Goal: Task Accomplishment & Management: Manage account settings

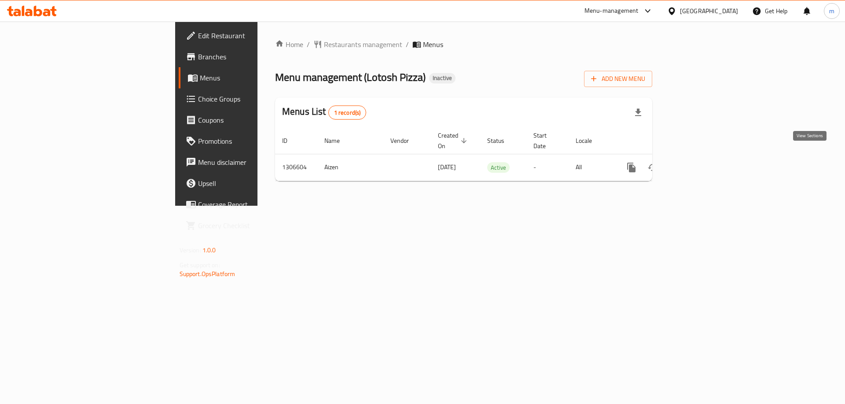
click at [700, 162] on icon "enhanced table" at bounding box center [694, 167] width 11 height 11
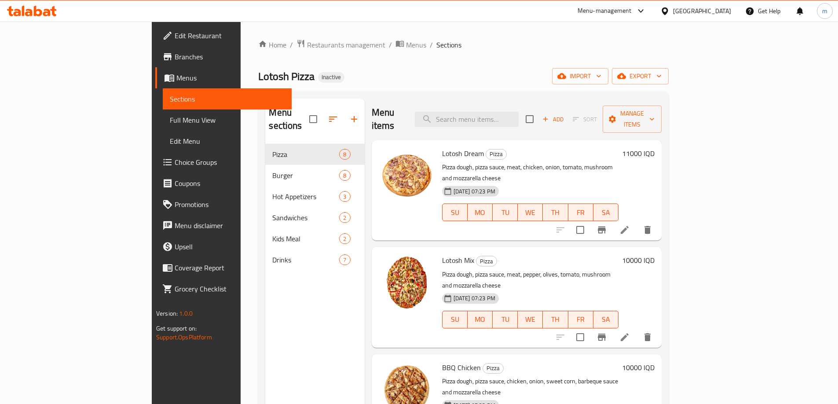
click at [163, 128] on link "Full Menu View" at bounding box center [227, 120] width 129 height 21
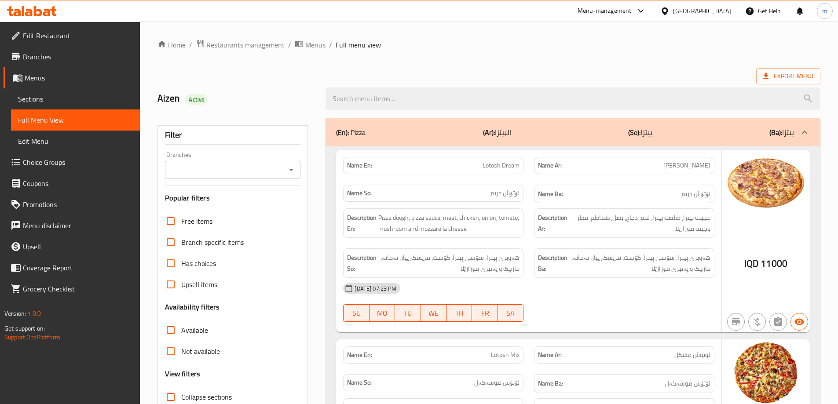
click at [294, 164] on div at bounding box center [290, 170] width 11 height 12
click at [294, 169] on icon "Open" at bounding box center [291, 170] width 11 height 11
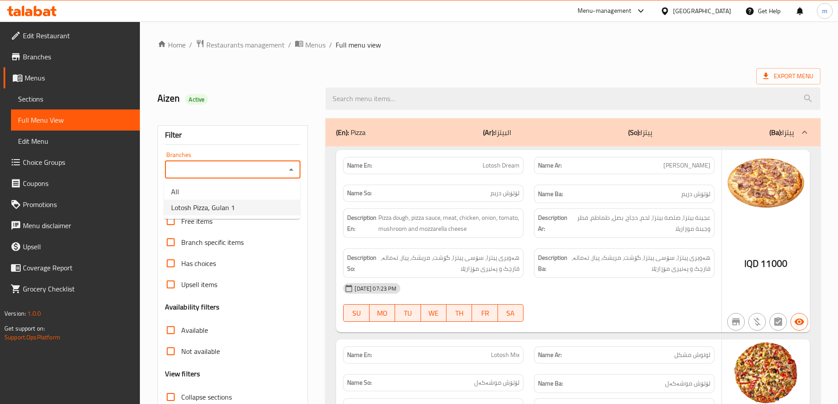
click at [256, 209] on li "Lotosh Pizza, Gulan 1" at bounding box center [232, 208] width 136 height 16
type input "Lotosh Pizza, Gulan 1"
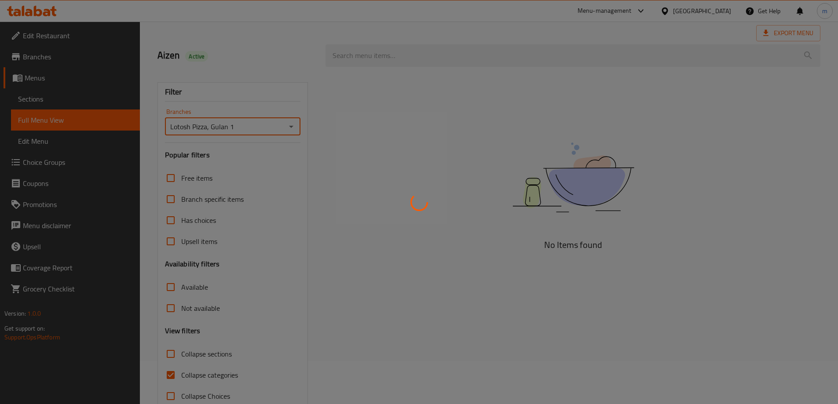
scroll to position [64, 0]
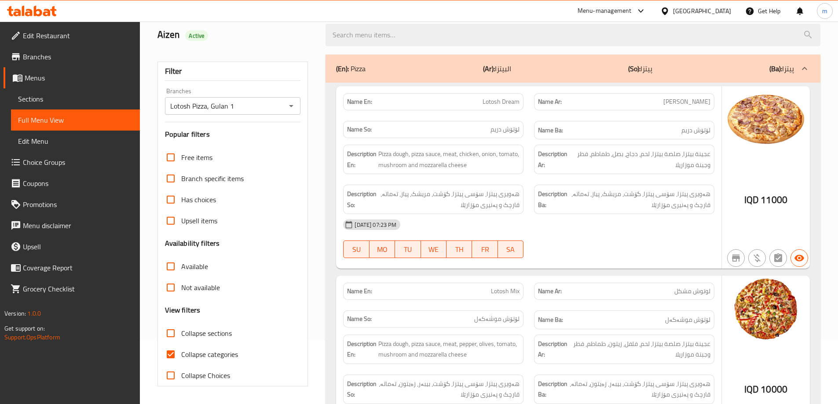
click at [210, 358] on span "Collapse categories" at bounding box center [209, 354] width 57 height 11
click at [181, 358] on input "Collapse categories" at bounding box center [170, 354] width 21 height 21
checkbox input "false"
drag, startPoint x: 575, startPoint y: 190, endPoint x: 569, endPoint y: 191, distance: 5.9
click at [575, 190] on span "هەویری پیتزا، سۆسی پیتزا، گۆشت، مریشک، پیاز، تەماتە، قارچک و پەنیری مۆزارێلا" at bounding box center [639, 200] width 141 height 22
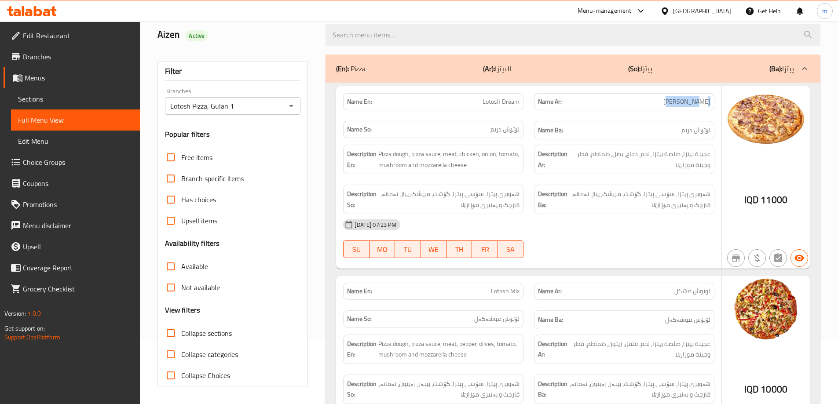
drag, startPoint x: 680, startPoint y: 103, endPoint x: 710, endPoint y: 106, distance: 30.5
click at [710, 106] on div "Name Ar: لوتوش دريم" at bounding box center [624, 101] width 180 height 17
copy span "لوتوش دريم"
click at [687, 100] on span "لوتوش دريم" at bounding box center [686, 101] width 47 height 9
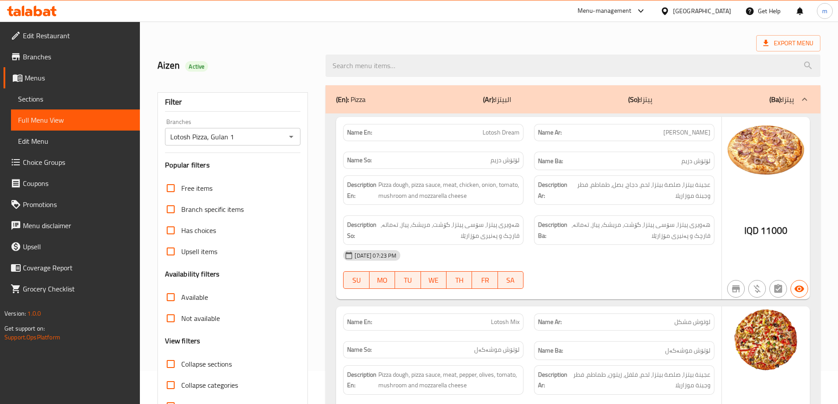
scroll to position [0, 0]
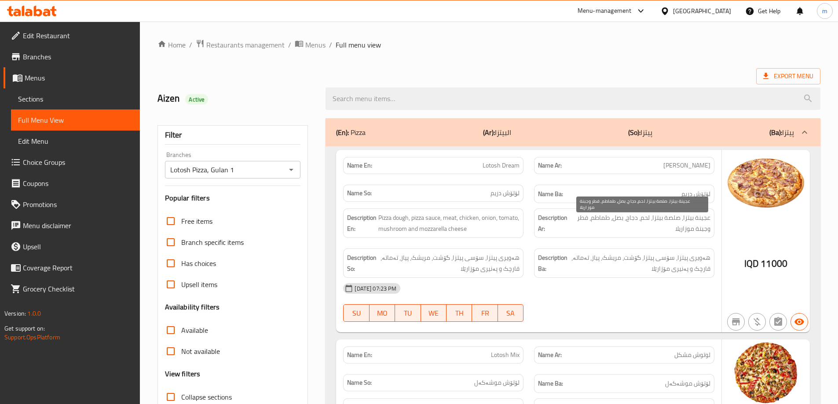
click at [694, 223] on span "عجينة بيتزا، صلصة بيتزا، لحم، دجاج، بصل، طماطم، فطر وجبنة موزاريلا" at bounding box center [640, 223] width 139 height 22
click at [515, 170] on span "Lotosh Dream" at bounding box center [501, 165] width 37 height 9
copy span "Lotosh Dream"
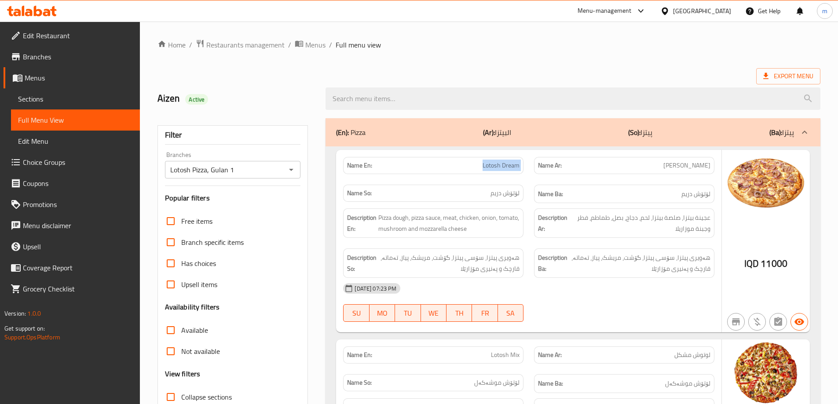
scroll to position [73, 0]
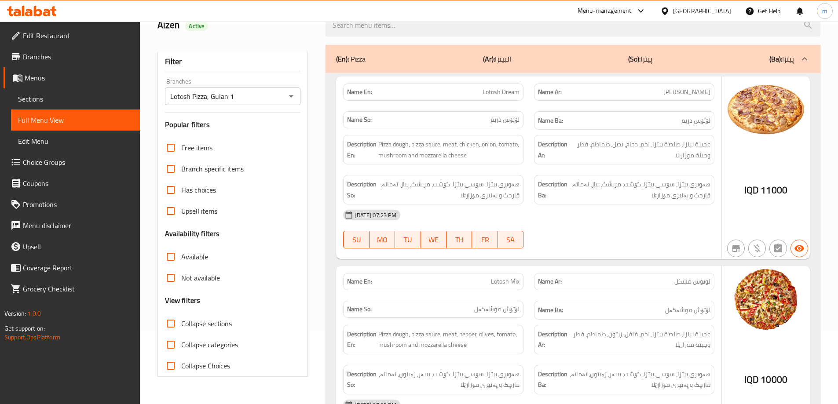
click at [543, 187] on strong "Description Ba:" at bounding box center [552, 190] width 29 height 22
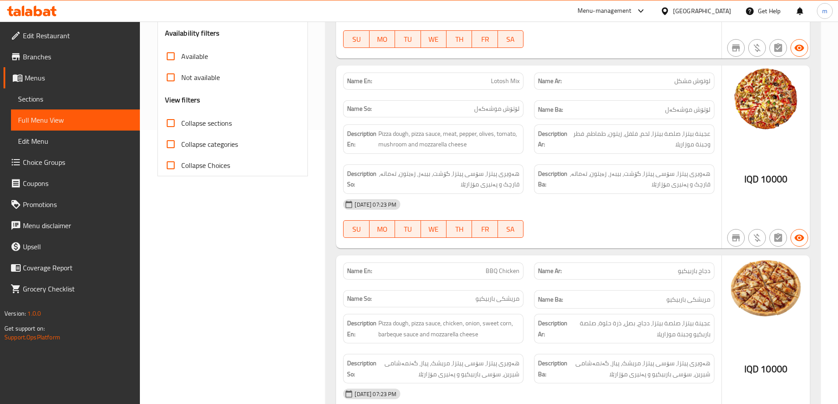
scroll to position [293, 0]
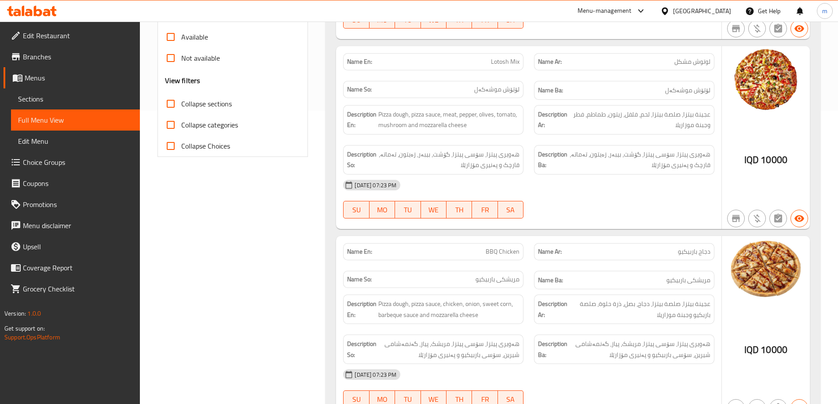
click at [432, 197] on div "SU MO TU WE TH FR SA" at bounding box center [433, 210] width 191 height 28
click at [564, 186] on div "19-08-2025 07:23 PM" at bounding box center [529, 185] width 382 height 21
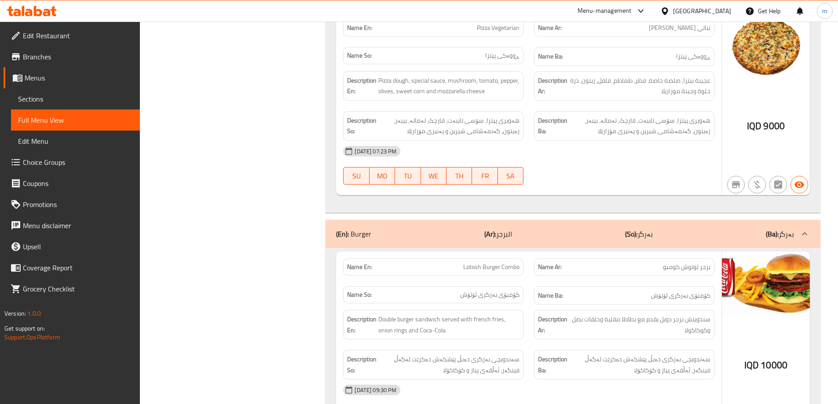
scroll to position [1393, 0]
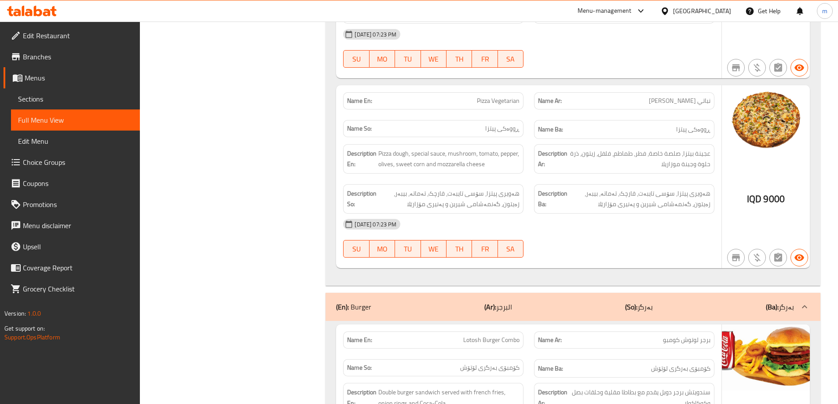
click at [503, 96] on span "Pizza Vegetarian" at bounding box center [498, 100] width 43 height 9
copy span "Vegetarian"
click at [632, 188] on span "هەویری پیتزا، سۆسی تایبەت، قارچک، تەماتە، بیبەر، زەیتون، گەنمەشامی شیرین و پەنی…" at bounding box center [639, 199] width 141 height 22
click at [509, 214] on div "19-08-2025 07:23 PM" at bounding box center [529, 224] width 382 height 21
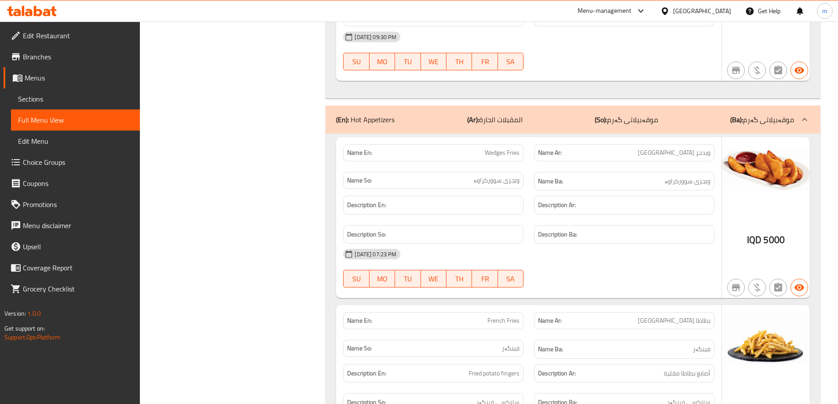
scroll to position [3153, 0]
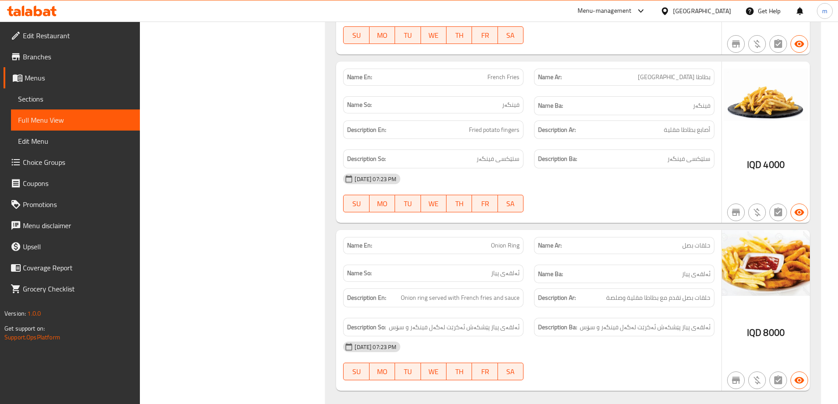
scroll to position [3373, 0]
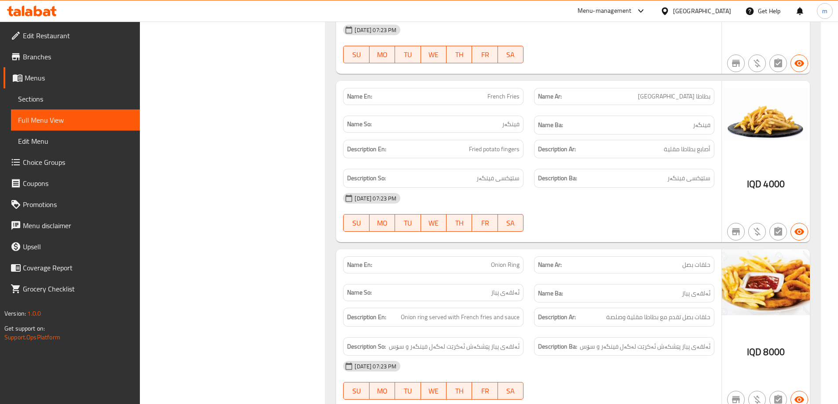
click at [488, 144] on span "Fried potato fingers" at bounding box center [494, 149] width 51 height 11
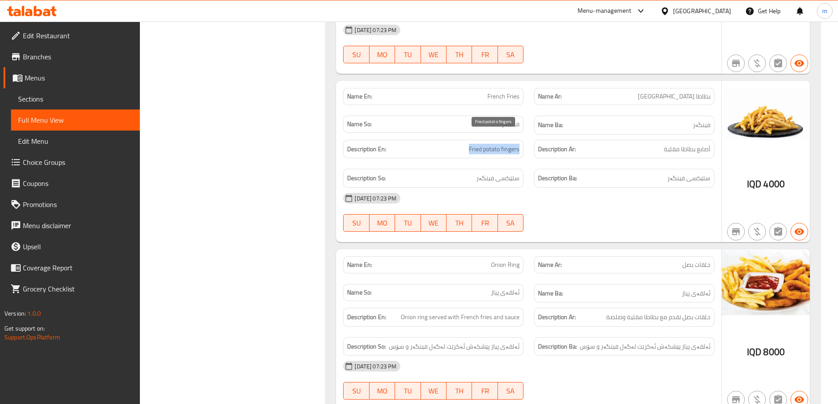
click at [488, 144] on span "Fried potato fingers" at bounding box center [494, 149] width 51 height 11
copy span "Fried potato fingers"
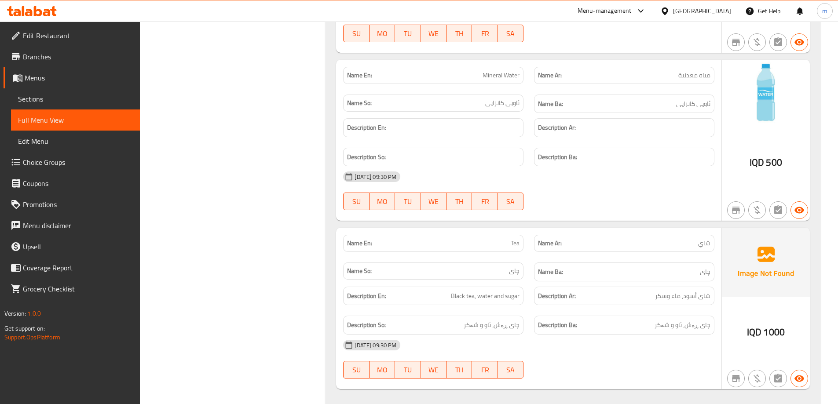
scroll to position [5445, 0]
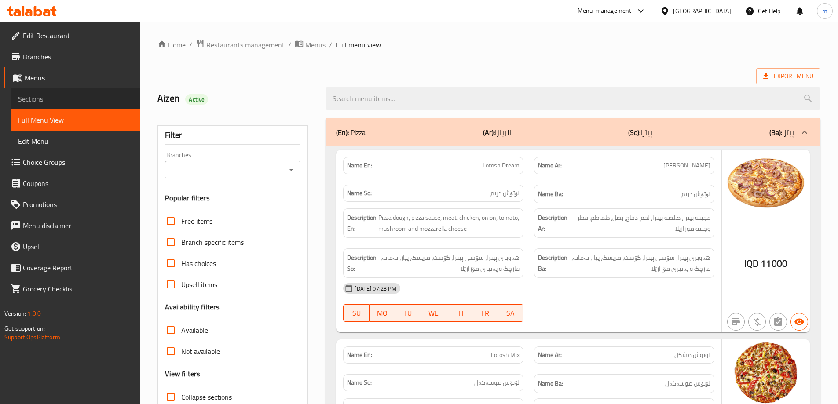
click at [52, 100] on span "Sections" at bounding box center [75, 99] width 115 height 11
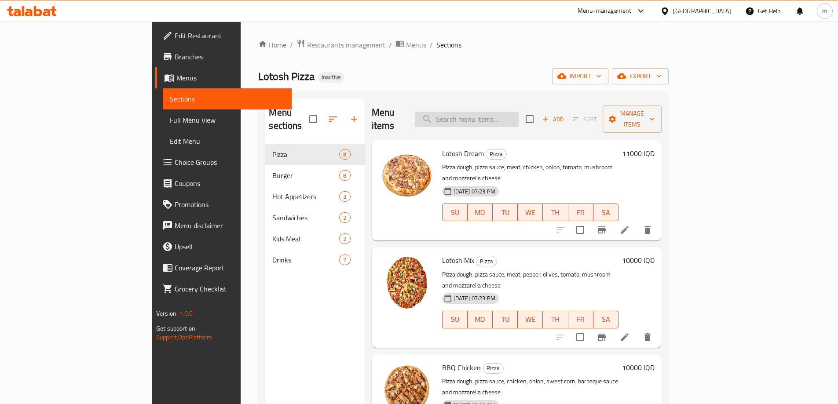
click at [490, 114] on input "search" at bounding box center [467, 119] width 104 height 15
paste input "340877070"
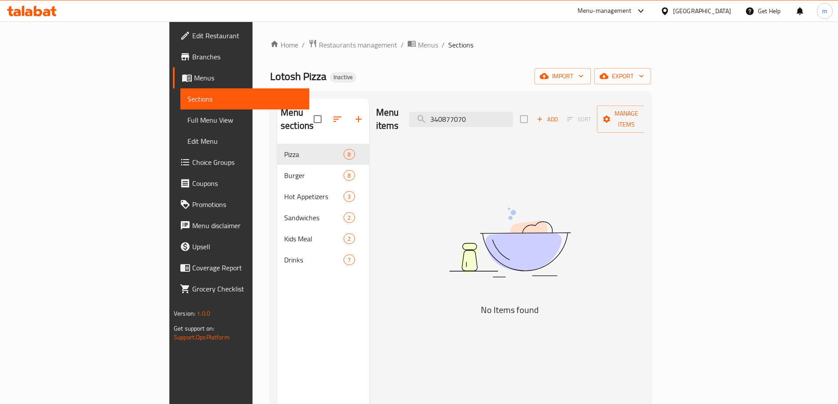
click at [533, 121] on div "Menu items 340877070 Add Sort Manage items" at bounding box center [510, 120] width 268 height 42
click at [513, 117] on input "340877070" at bounding box center [461, 119] width 104 height 15
paste input "Lotosh Dream"
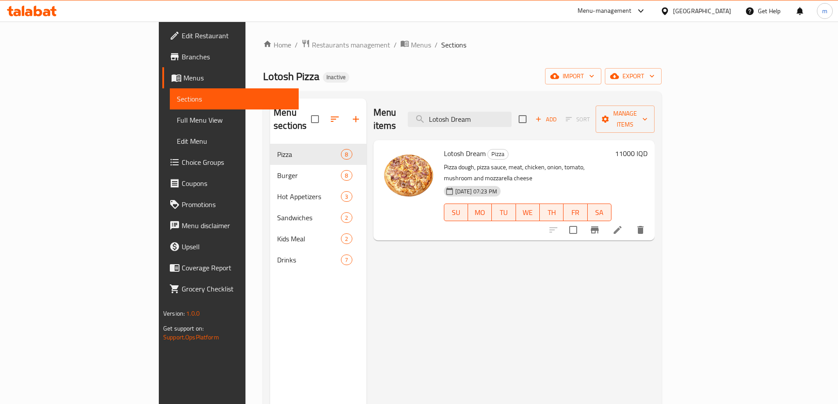
type input "Lotosh Dream"
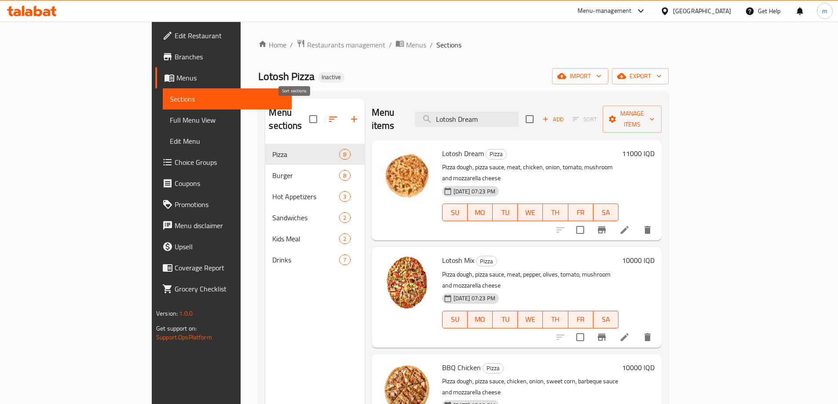
click at [328, 114] on icon "button" at bounding box center [333, 119] width 11 height 11
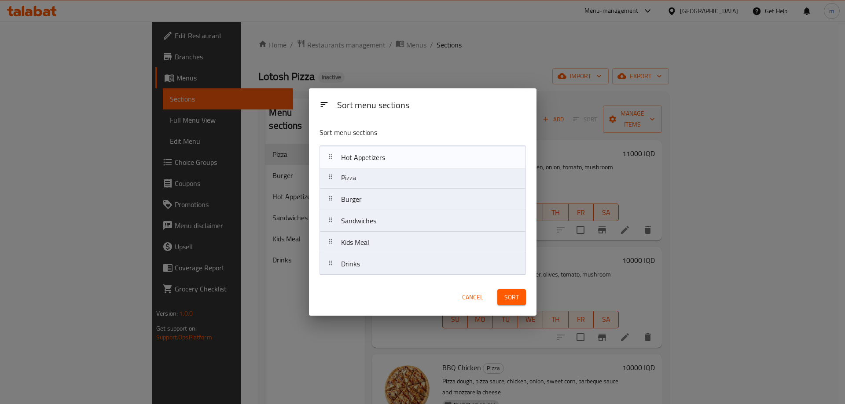
drag, startPoint x: 372, startPoint y: 175, endPoint x: 372, endPoint y: 157, distance: 17.2
click at [372, 157] on nav "Pizza Burger Hot Appetizers Sandwiches Kids Meal Drinks" at bounding box center [422, 210] width 206 height 130
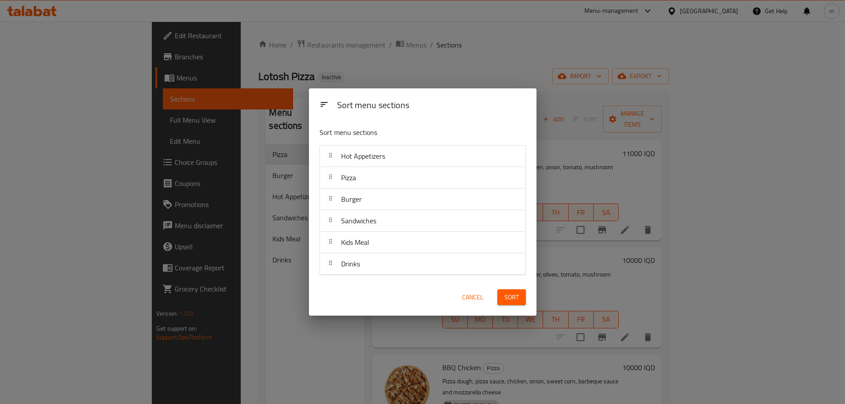
click at [508, 295] on span "Sort" at bounding box center [511, 297] width 15 height 11
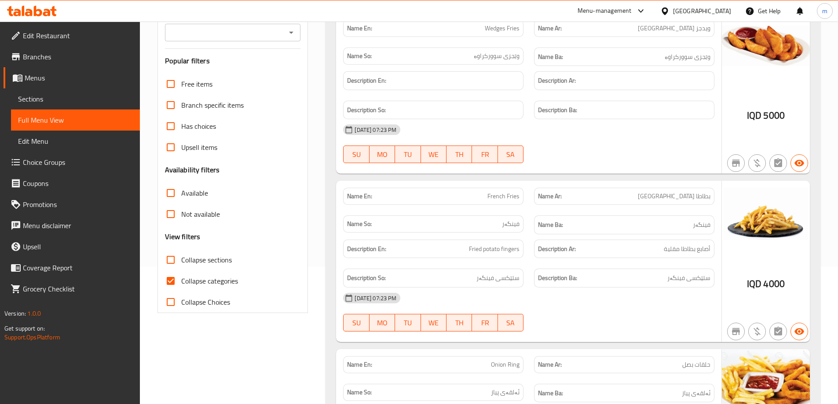
drag, startPoint x: 184, startPoint y: 277, endPoint x: 345, endPoint y: 212, distance: 173.5
click at [185, 277] on span "Collapse categories" at bounding box center [209, 281] width 57 height 11
click at [181, 277] on input "Collapse categories" at bounding box center [170, 281] width 21 height 21
checkbox input "false"
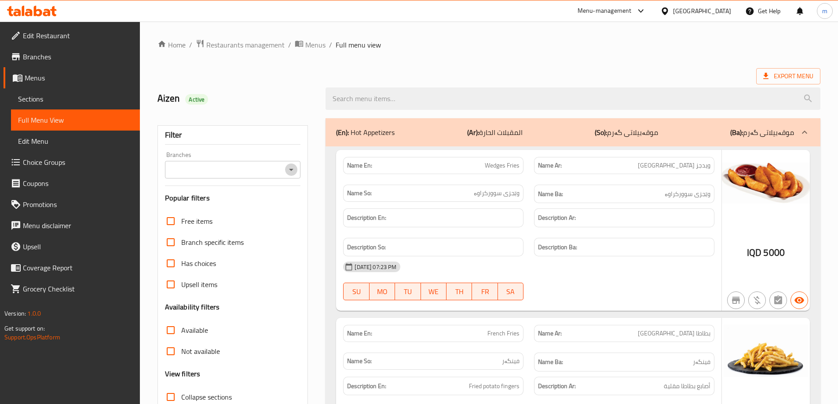
click at [295, 172] on icon "Open" at bounding box center [291, 170] width 11 height 11
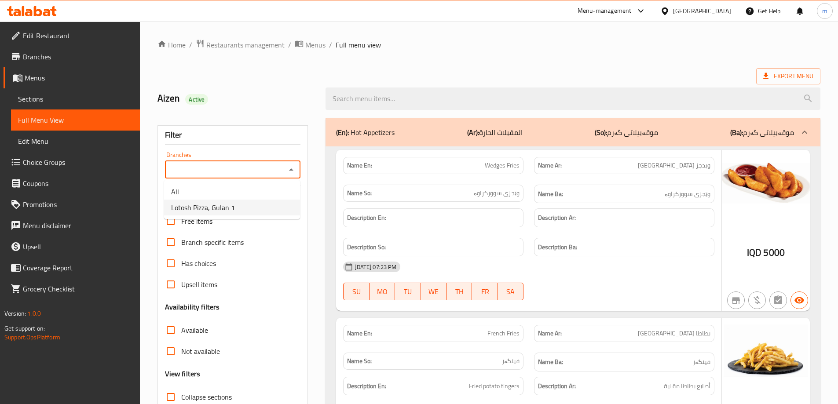
click at [267, 208] on li "Lotosh Pizza, Gulan 1" at bounding box center [232, 208] width 136 height 16
type input "Lotosh Pizza, Gulan 1"
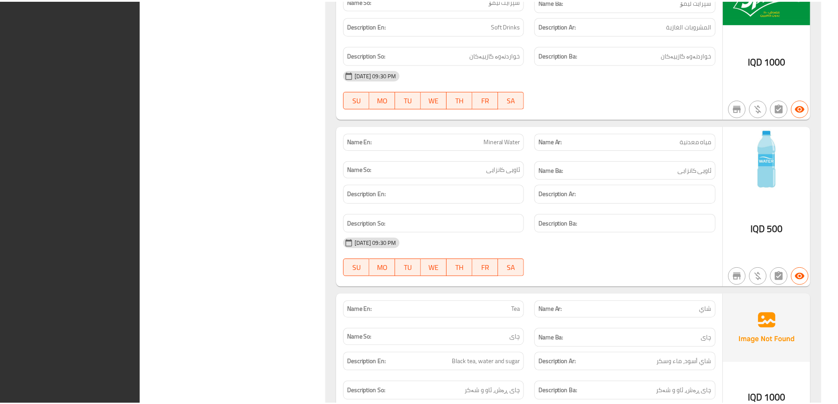
scroll to position [5445, 0]
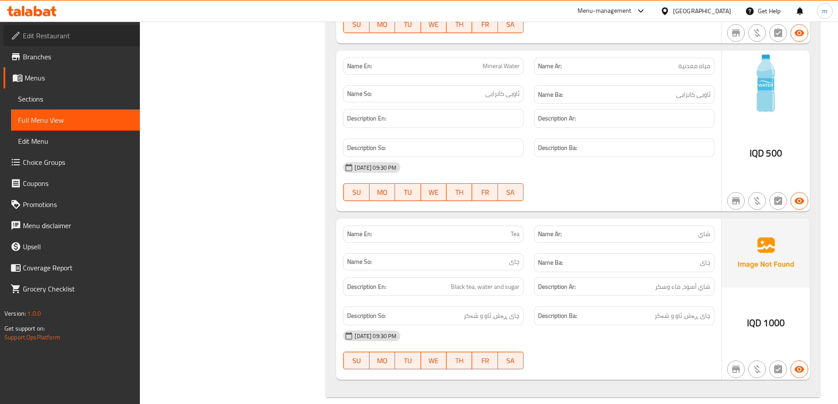
click at [60, 37] on span "Edit Restaurant" at bounding box center [78, 35] width 110 height 11
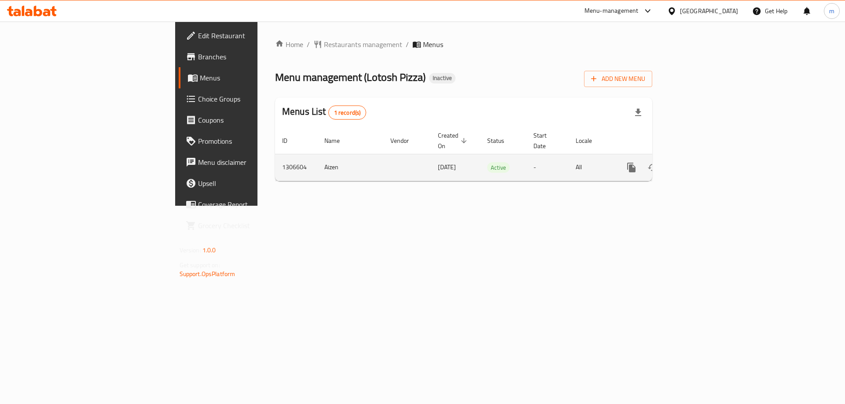
click at [700, 162] on icon "enhanced table" at bounding box center [694, 167] width 11 height 11
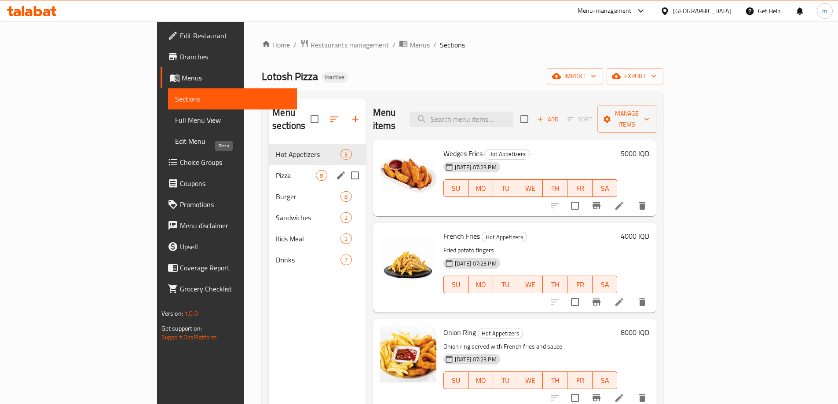
click at [276, 170] on span "Pizza" at bounding box center [296, 175] width 40 height 11
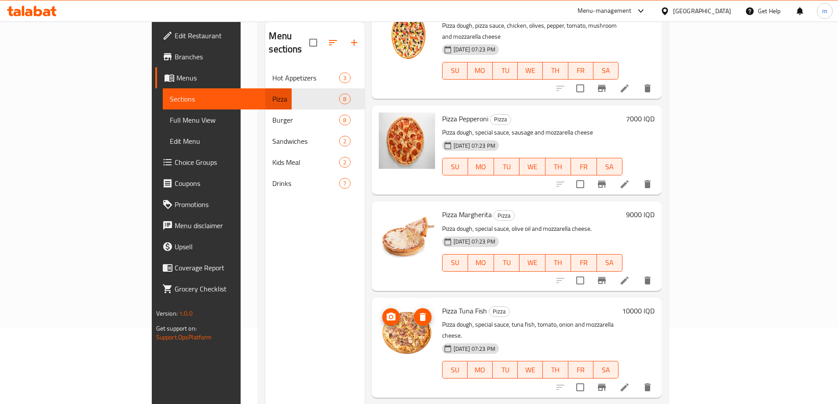
scroll to position [123, 0]
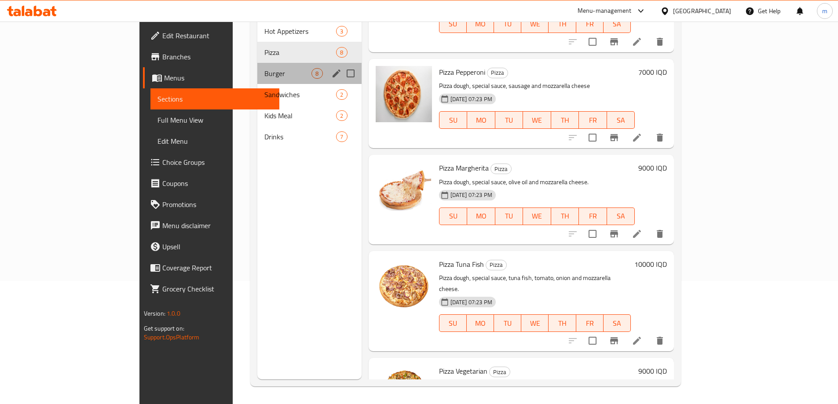
click at [257, 68] on div "Burger 8" at bounding box center [309, 73] width 104 height 21
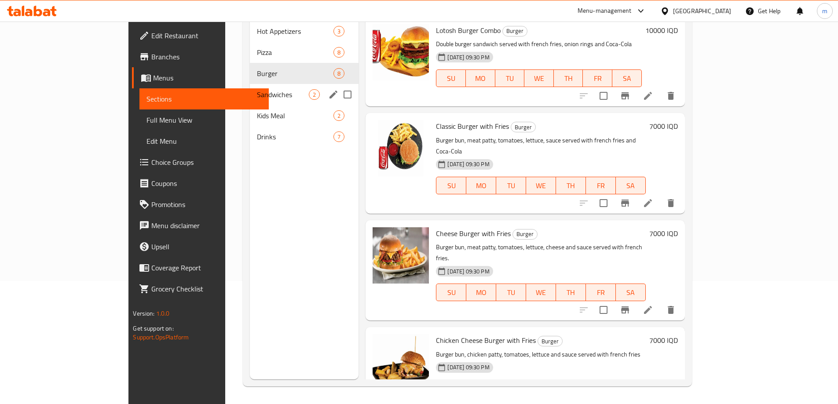
click at [257, 89] on span "Sandwiches" at bounding box center [283, 94] width 52 height 11
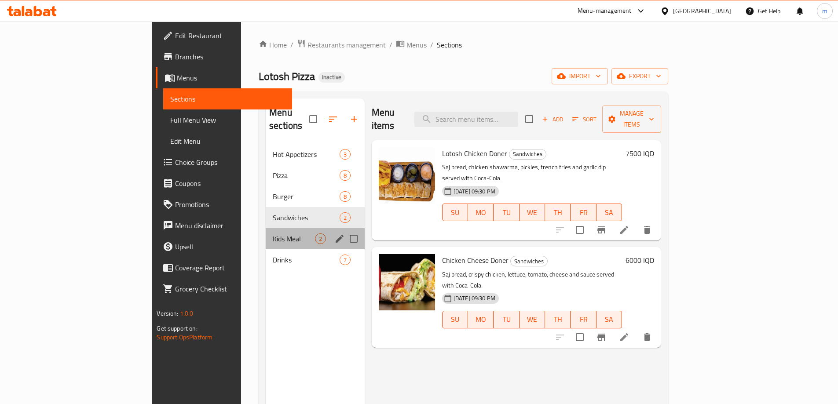
click at [266, 228] on div "Kids Meal 2" at bounding box center [315, 238] width 99 height 21
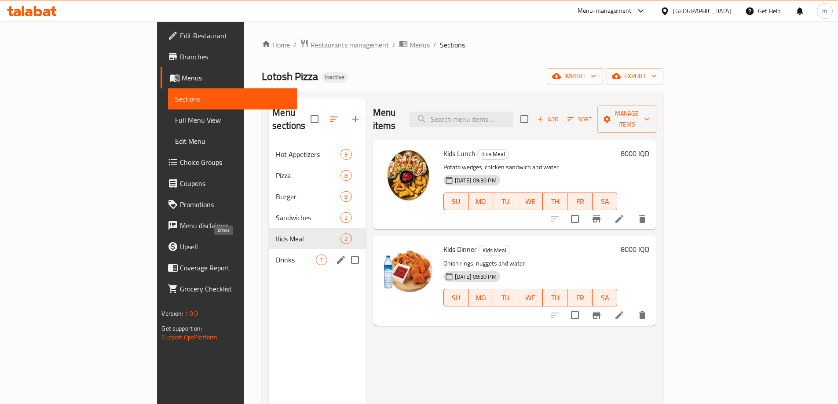
click at [276, 255] on span "Drinks" at bounding box center [296, 260] width 40 height 11
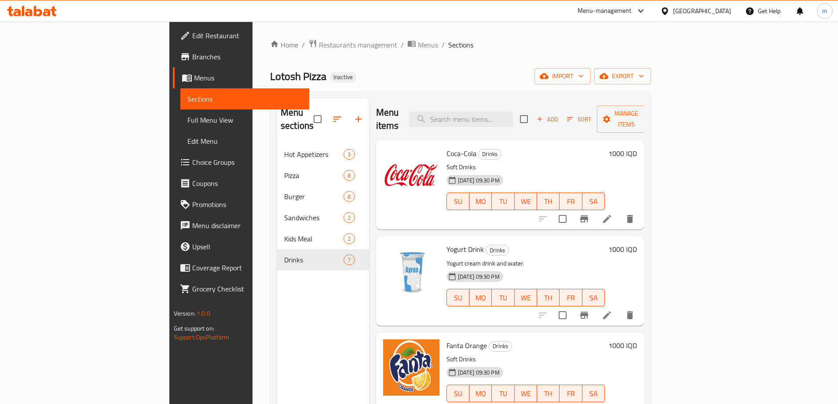
click at [426, 101] on div "Menu items Add Sort Manage items" at bounding box center [510, 120] width 268 height 42
click at [192, 39] on span "Edit Restaurant" at bounding box center [247, 35] width 110 height 11
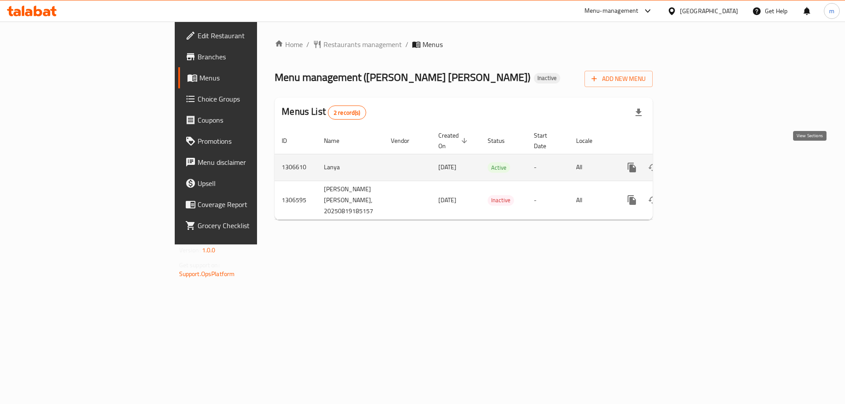
click at [700, 162] on icon "enhanced table" at bounding box center [695, 167] width 11 height 11
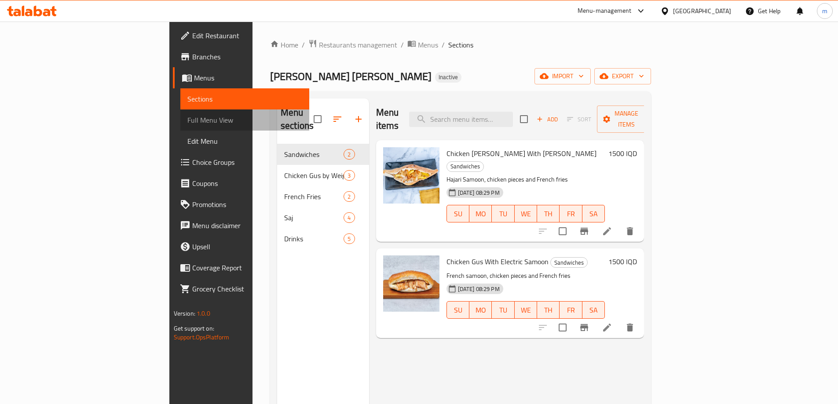
click at [187, 121] on span "Full Menu View" at bounding box center [244, 120] width 115 height 11
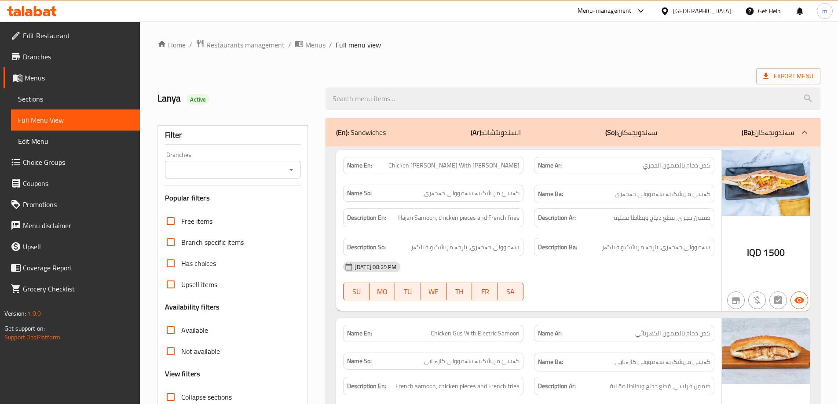
click at [293, 162] on div "Branches" at bounding box center [233, 170] width 136 height 18
drag, startPoint x: 290, startPoint y: 166, endPoint x: 291, endPoint y: 175, distance: 9.2
click at [291, 167] on icon "Open" at bounding box center [291, 170] width 11 height 11
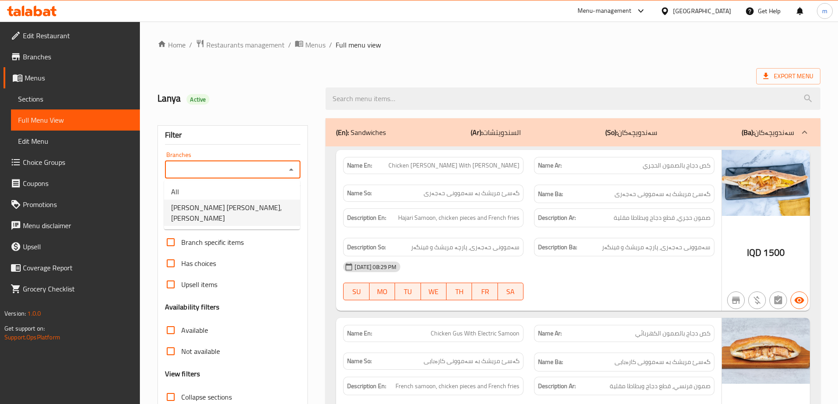
click at [268, 205] on li "Taha Abu Al Kass, Al aathameya" at bounding box center [232, 213] width 136 height 26
type input "Taha Abu Al Kass, Al aathameya"
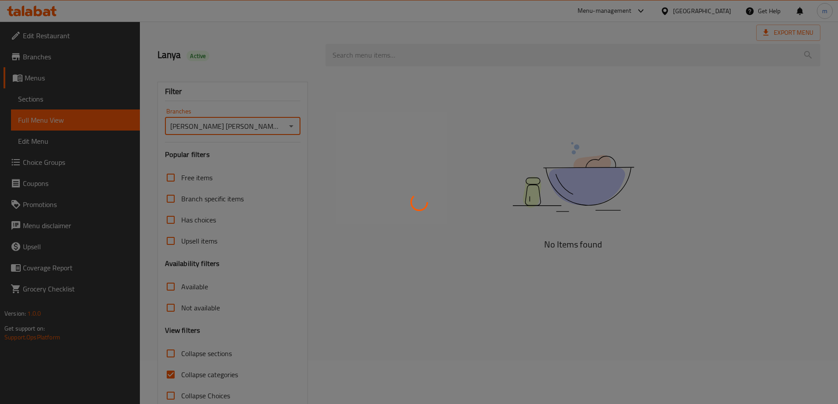
scroll to position [64, 0]
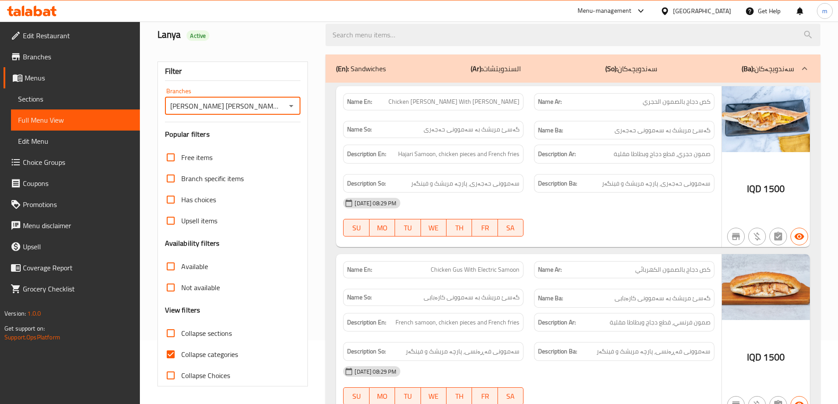
click at [209, 358] on span "Collapse categories" at bounding box center [209, 354] width 57 height 11
click at [181, 358] on input "Collapse categories" at bounding box center [170, 354] width 21 height 21
checkbox input "false"
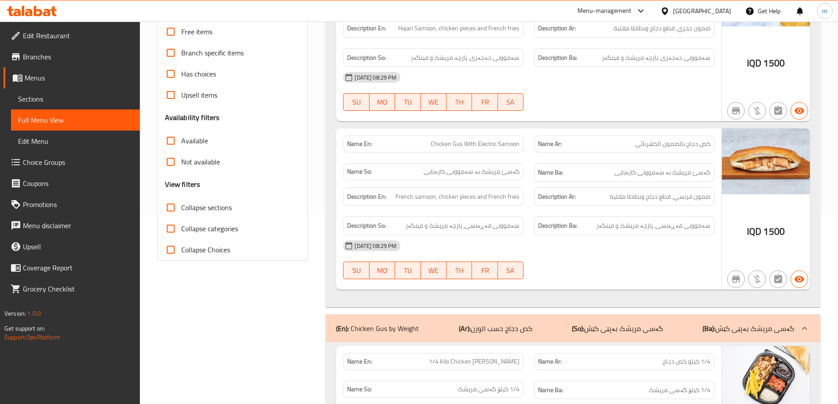
scroll to position [210, 0]
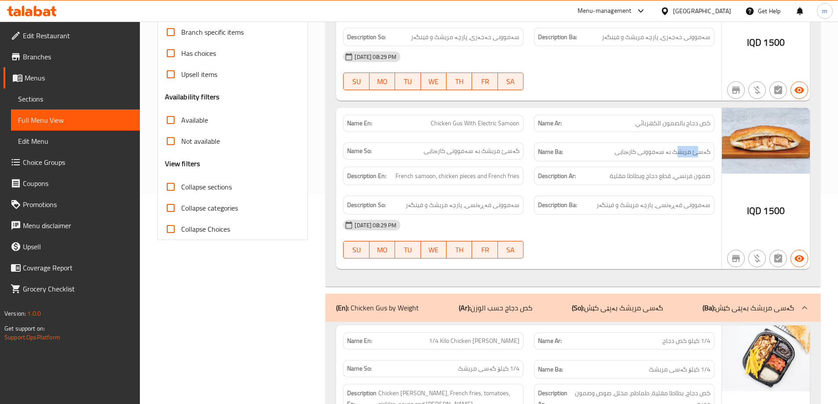
drag, startPoint x: 701, startPoint y: 151, endPoint x: 680, endPoint y: 150, distance: 20.3
click at [680, 150] on span "گەسئ مریشک بە سەموونی کارەبایی" at bounding box center [663, 151] width 96 height 11
click at [688, 151] on span "گەسئ مریشک بە سەموونی کارەبایی" at bounding box center [663, 151] width 96 height 11
click at [694, 153] on span "گەسئ مریشک بە سەموونی کارەبایی" at bounding box center [663, 151] width 96 height 11
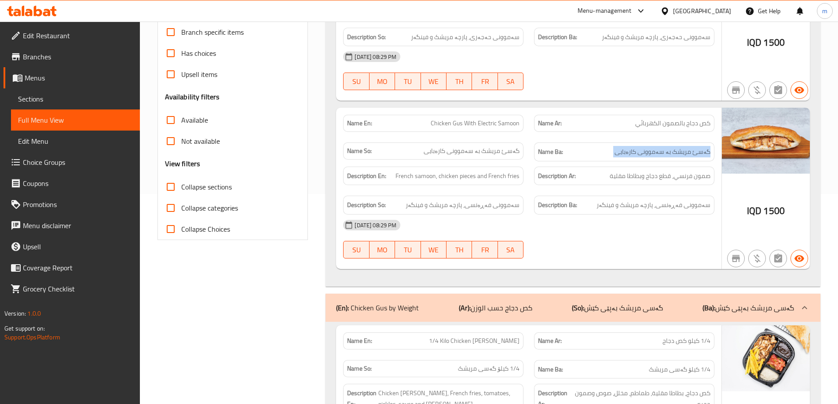
click at [694, 153] on span "گەسئ مریشک بە سەموونی کارەبایی" at bounding box center [663, 151] width 96 height 11
copy span "گەسئ مریشک بە سەموونی کارەبایی"
click at [508, 125] on span "Chicken Gus With Electric Samoon" at bounding box center [475, 123] width 89 height 9
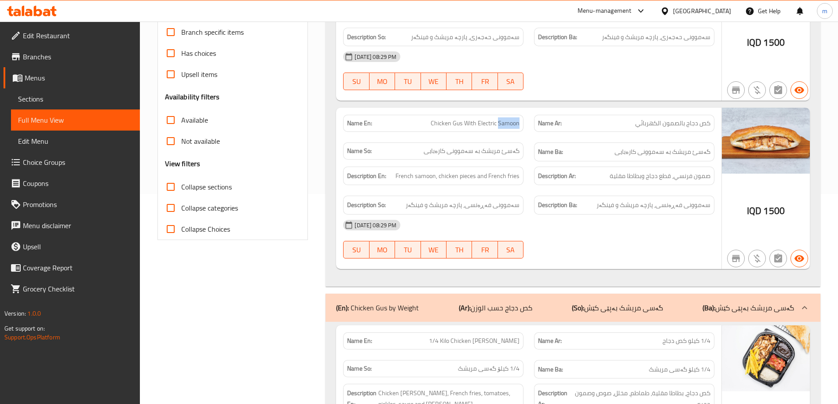
click at [508, 125] on span "Chicken Gus With Electric Samoon" at bounding box center [475, 123] width 89 height 9
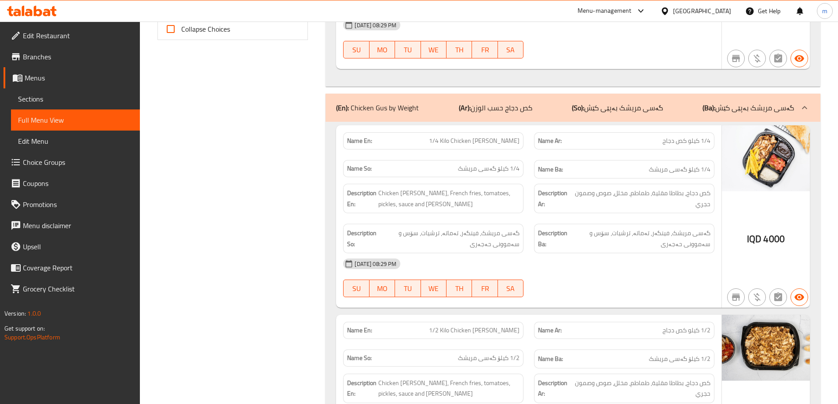
scroll to position [430, 0]
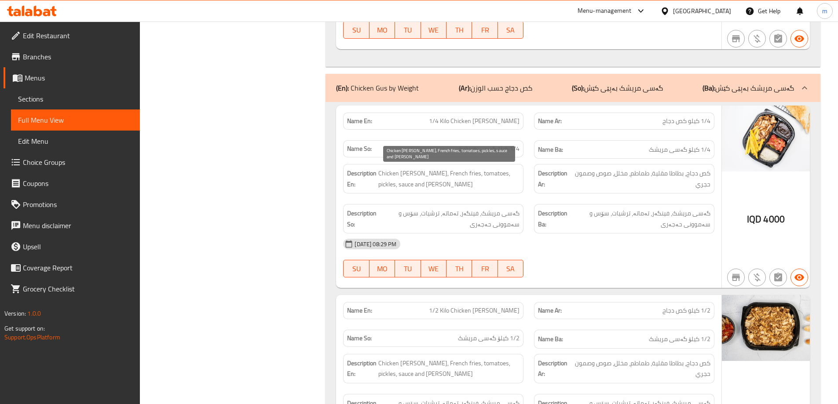
click at [516, 189] on span "Chicken [PERSON_NAME], French fries, tomatoes, pickles, sauce and [PERSON_NAME]" at bounding box center [448, 179] width 141 height 22
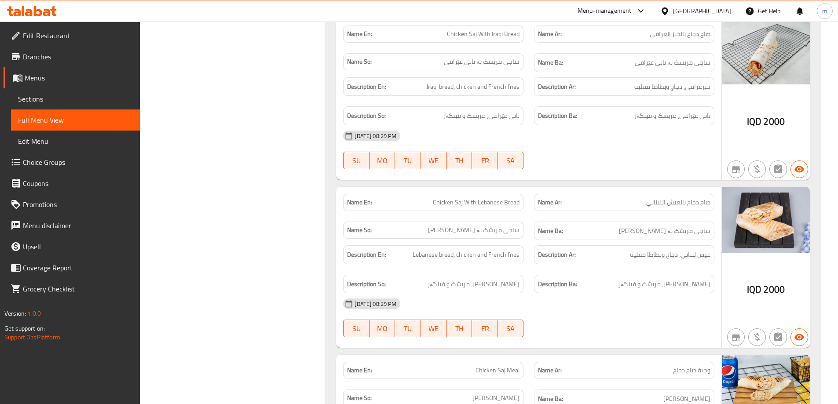
scroll to position [1603, 0]
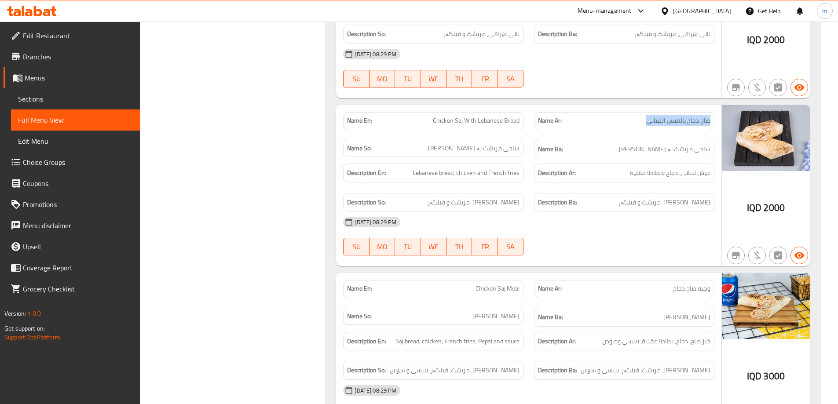
drag, startPoint x: 634, startPoint y: 124, endPoint x: 708, endPoint y: 118, distance: 74.6
copy span "صاج دجاج بالعيش اللبناني"
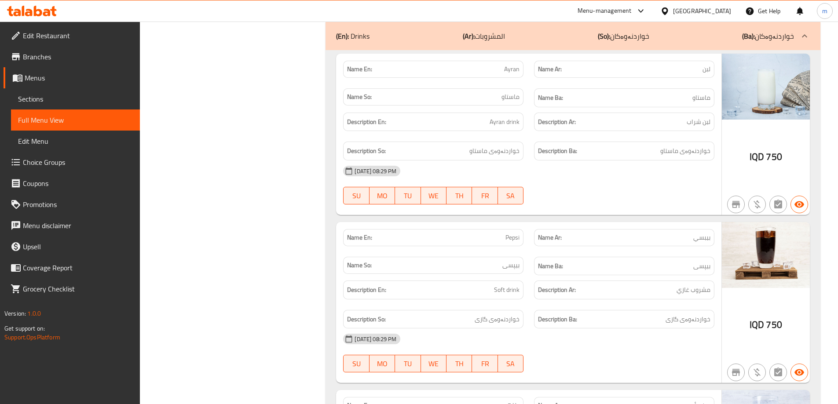
scroll to position [2190, 0]
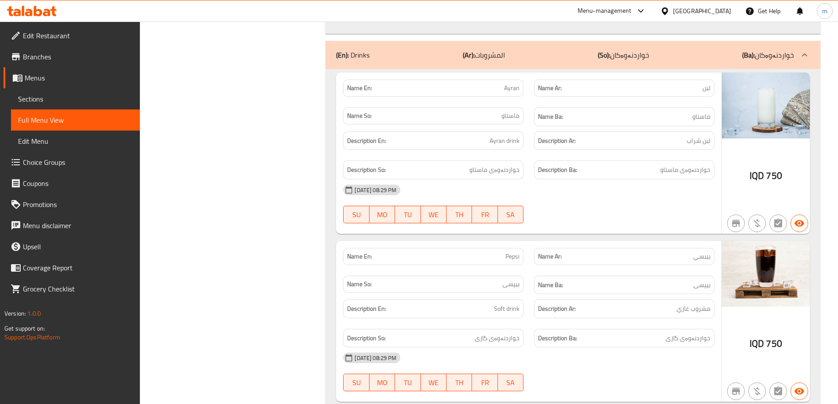
copy span "Ayran"
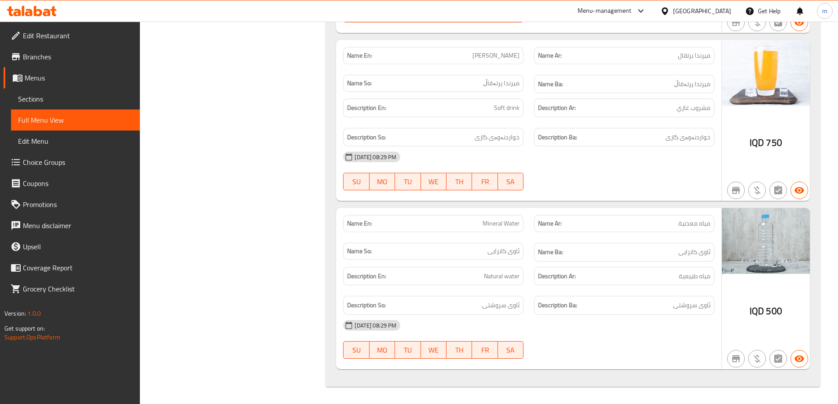
scroll to position [2728, 0]
click at [630, 271] on h6 "Description Ar: مياه طبيعية" at bounding box center [624, 276] width 172 height 11
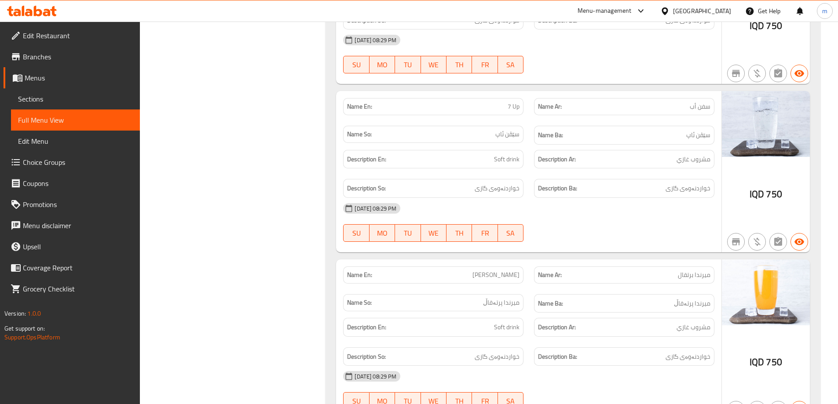
scroll to position [2361, 0]
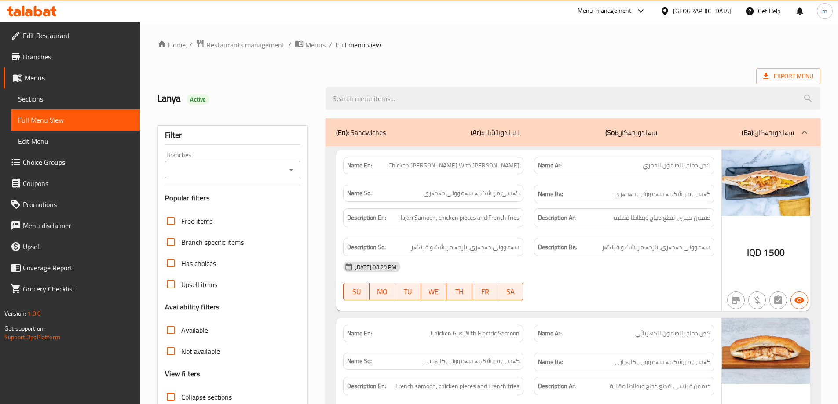
click at [79, 95] on span "Sections" at bounding box center [75, 99] width 115 height 11
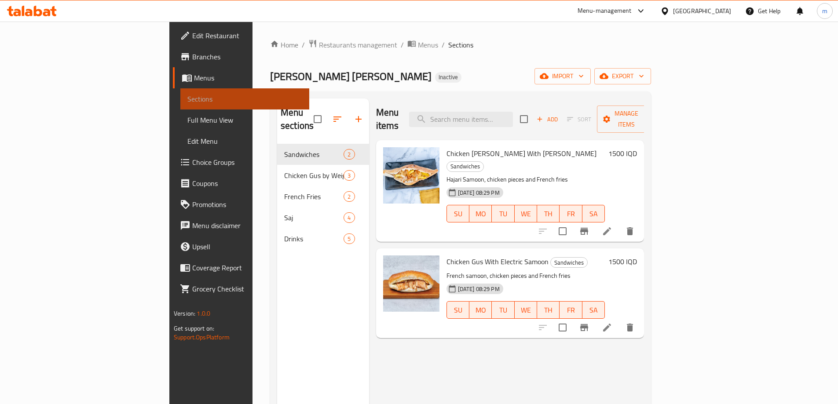
click at [187, 95] on span "Sections" at bounding box center [244, 99] width 115 height 11
click at [187, 96] on span "Sections" at bounding box center [244, 99] width 115 height 11
click at [513, 120] on input "search" at bounding box center [461, 119] width 104 height 15
paste input "Chicken Gus With Electric Samoon"
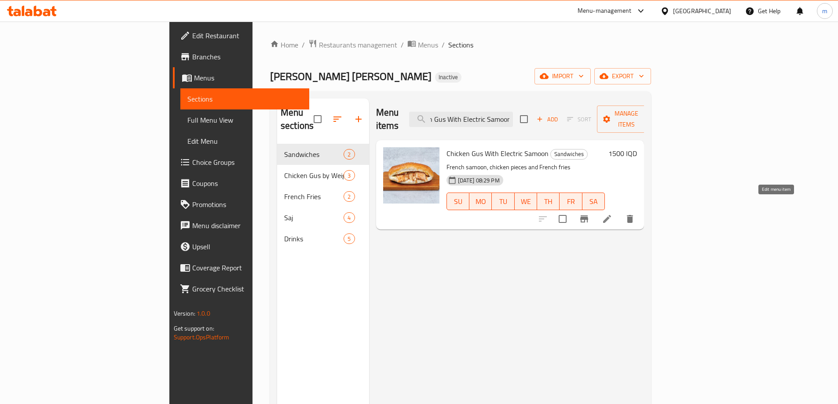
type input "Chicken Gus With Electric Samoon"
click at [612, 214] on icon at bounding box center [607, 219] width 11 height 11
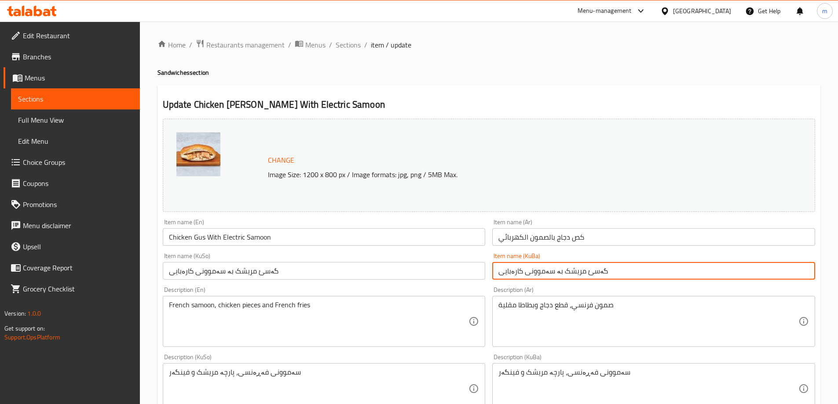
drag, startPoint x: 572, startPoint y: 268, endPoint x: 575, endPoint y: 280, distance: 12.6
click at [574, 276] on input "گەسئ مریشک بە سەموونی کارەبایی" at bounding box center [653, 271] width 323 height 18
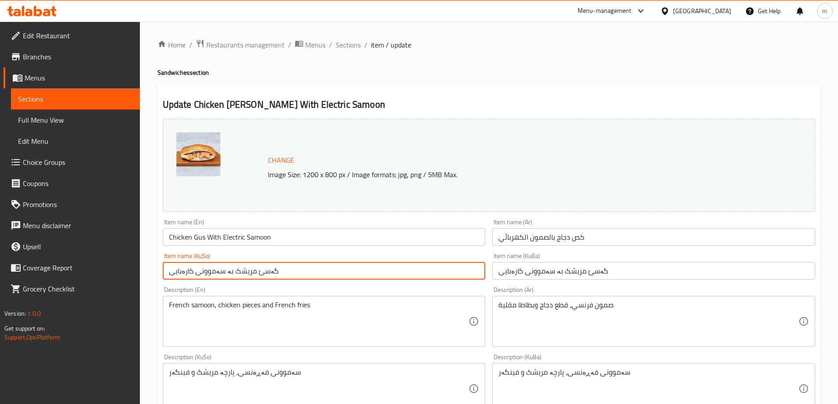
click at [256, 270] on input "گەسئ مریشک بە سەموونی کارەبایی" at bounding box center [324, 271] width 323 height 18
paste input "ی"
type input "گەسی مریشک بە سەموونی کارەبایی"
click at [529, 278] on input "گەسئ مریشک بە سەموونی کارەبایی" at bounding box center [653, 271] width 323 height 18
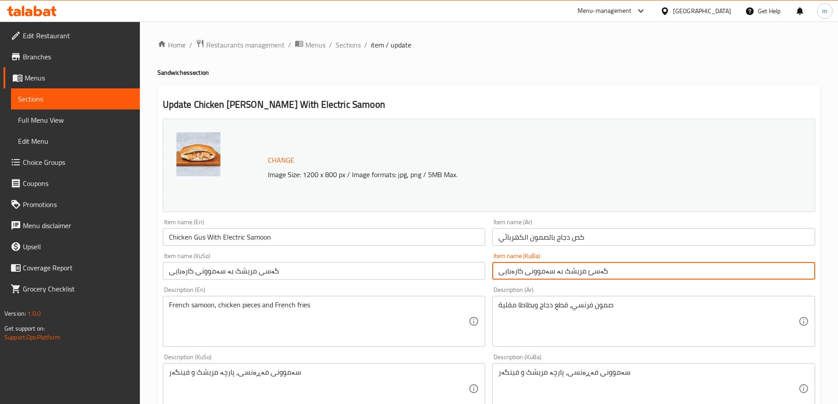
click at [529, 278] on input "گەسئ مریشک بە سەموونی کارەبایی" at bounding box center [653, 271] width 323 height 18
type input "\"
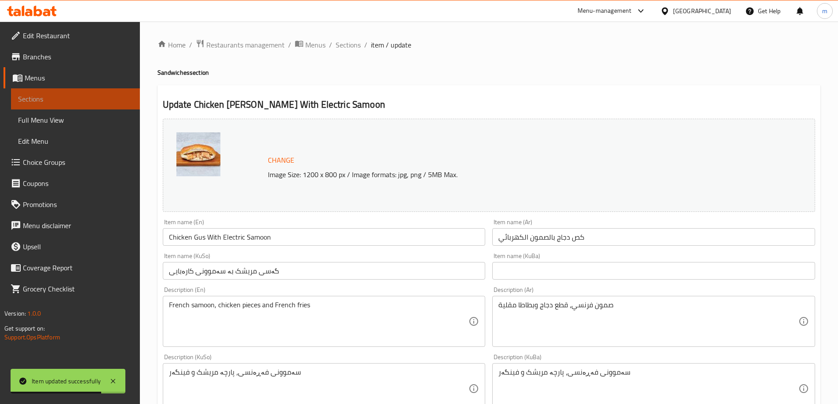
click at [83, 94] on span "Sections" at bounding box center [75, 99] width 115 height 11
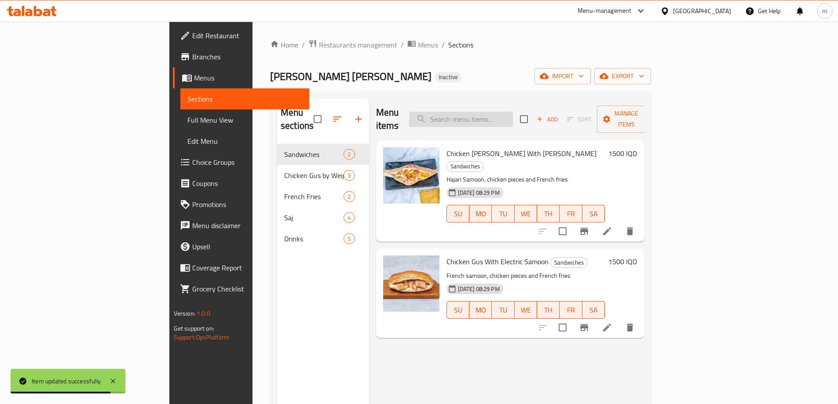
click at [511, 112] on input "search" at bounding box center [461, 119] width 104 height 15
paste input "Ayran"
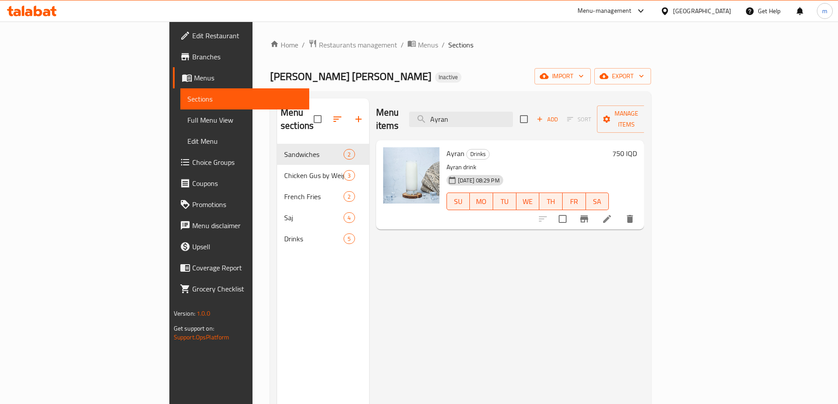
type input "Ayran"
click at [612, 214] on icon at bounding box center [607, 219] width 11 height 11
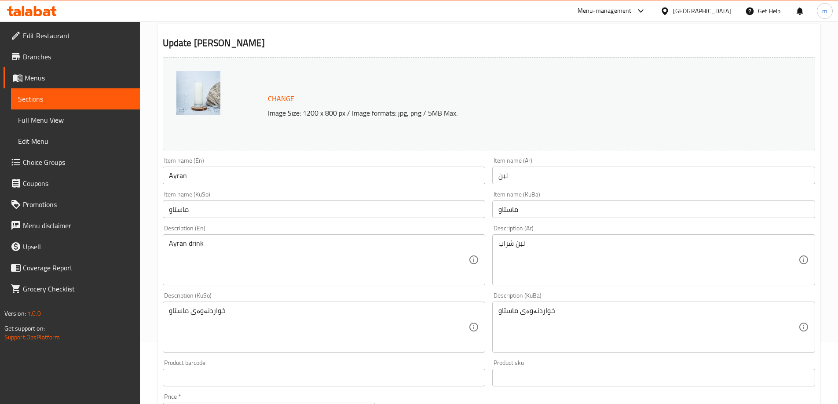
scroll to position [73, 0]
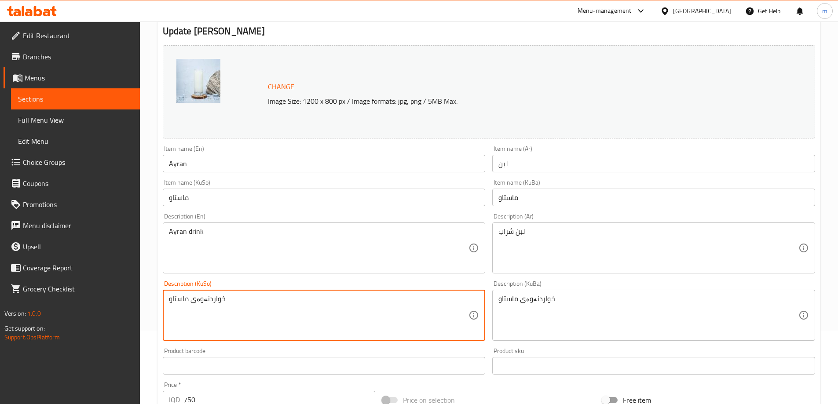
click at [373, 310] on textarea "خواردنەوەی ماستاو" at bounding box center [319, 316] width 300 height 42
drag, startPoint x: 373, startPoint y: 310, endPoint x: 551, endPoint y: 326, distance: 179.3
click at [374, 310] on textarea "خواردنەوەی ماستاو" at bounding box center [319, 316] width 300 height 42
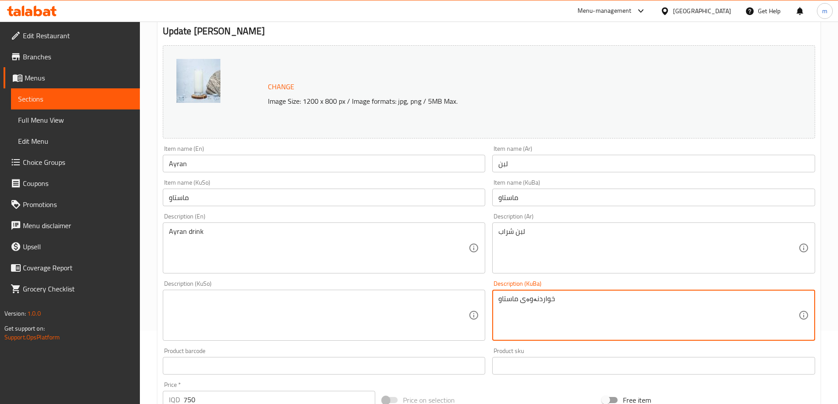
click at [553, 324] on textarea "خواردنەوەی ماستاو" at bounding box center [648, 316] width 300 height 42
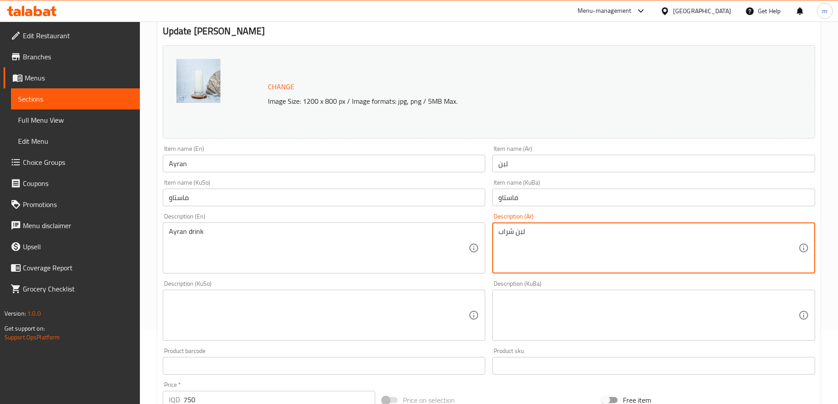
click at [539, 265] on textarea "لبن شراب" at bounding box center [648, 248] width 300 height 42
type textarea "لبن"
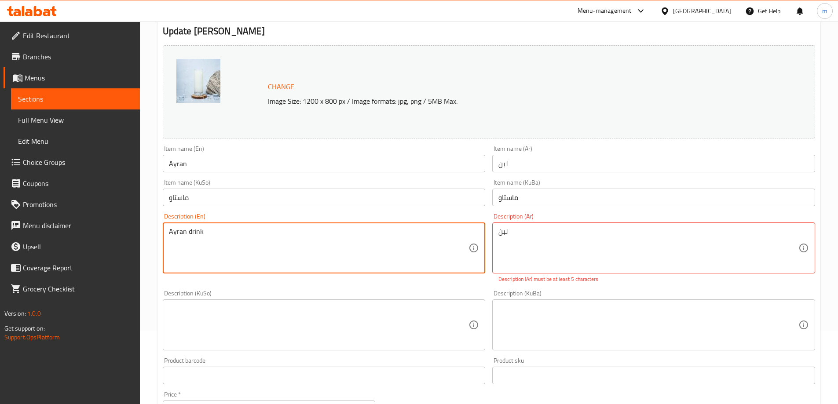
click at [417, 246] on textarea "Ayran drink" at bounding box center [319, 248] width 300 height 42
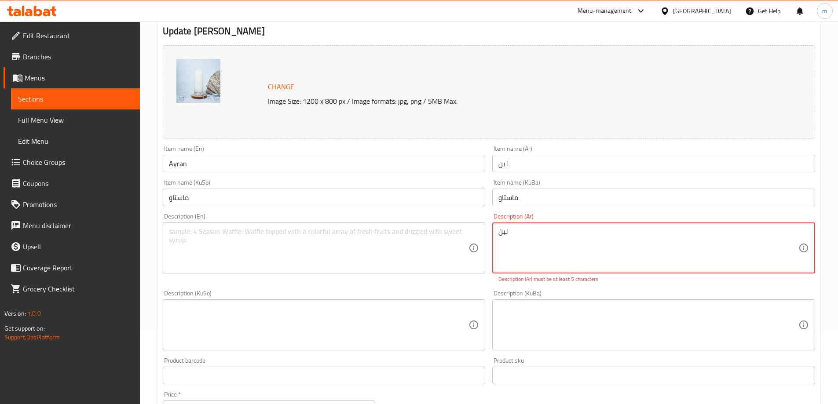
click at [500, 240] on textarea "لبن" at bounding box center [648, 248] width 300 height 42
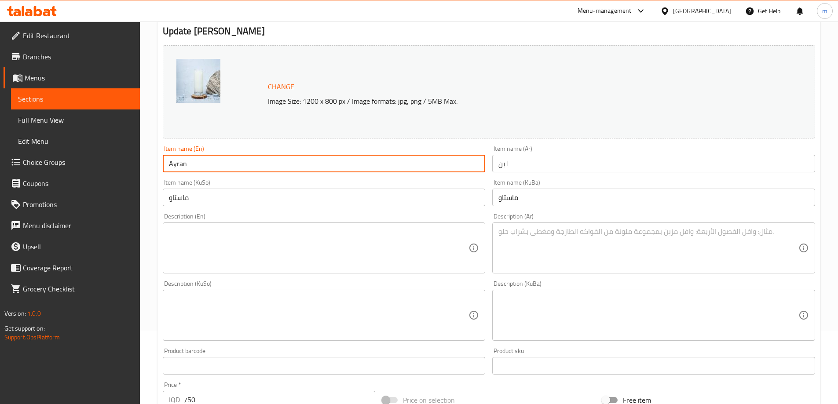
click at [358, 171] on input "Ayran" at bounding box center [324, 164] width 323 height 18
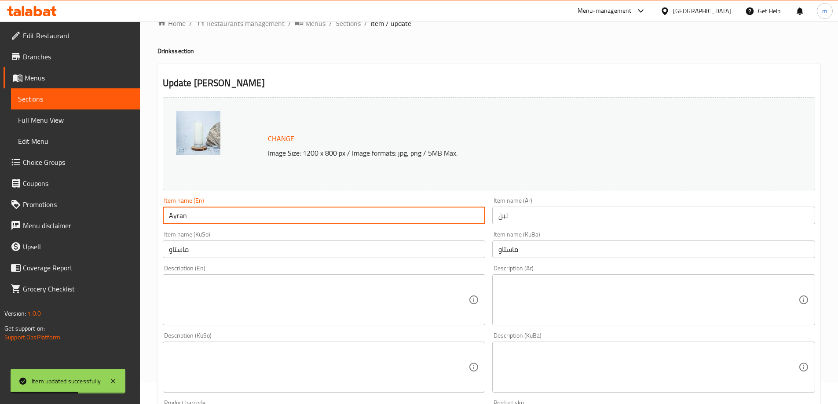
scroll to position [0, 0]
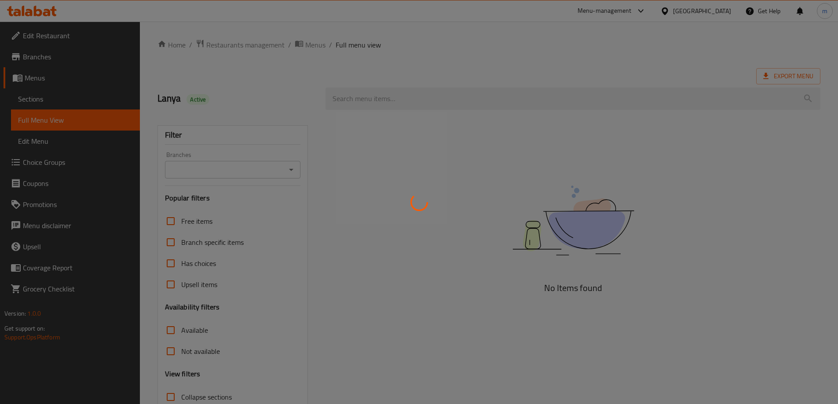
click at [291, 166] on div at bounding box center [419, 202] width 838 height 404
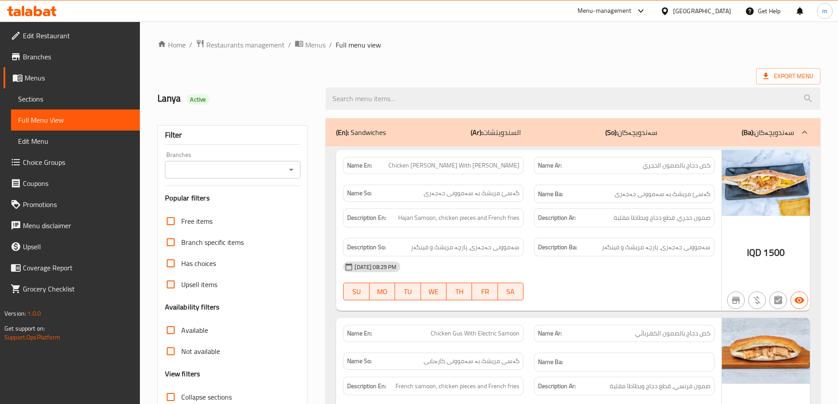
click at [290, 168] on icon "Open" at bounding box center [291, 170] width 11 height 11
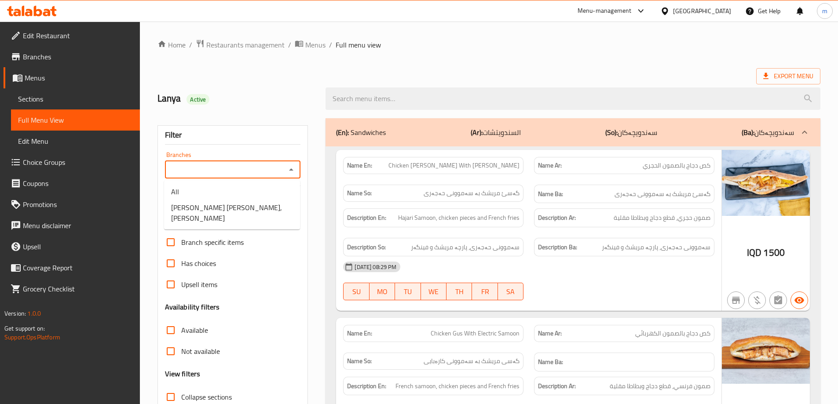
click at [290, 168] on icon "Close" at bounding box center [291, 170] width 11 height 11
click at [288, 166] on icon "Open" at bounding box center [291, 170] width 11 height 11
click at [263, 202] on span "Taha Abu Al Kass, Al aathameya" at bounding box center [232, 212] width 122 height 21
type input "Taha Abu Al Kass, Al aathameya"
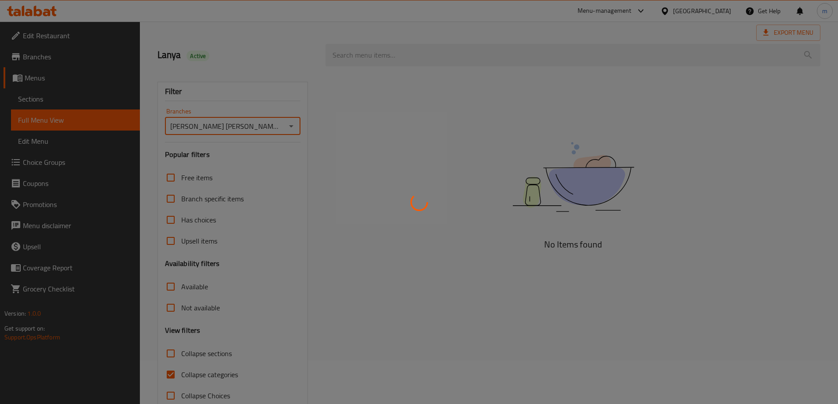
scroll to position [64, 0]
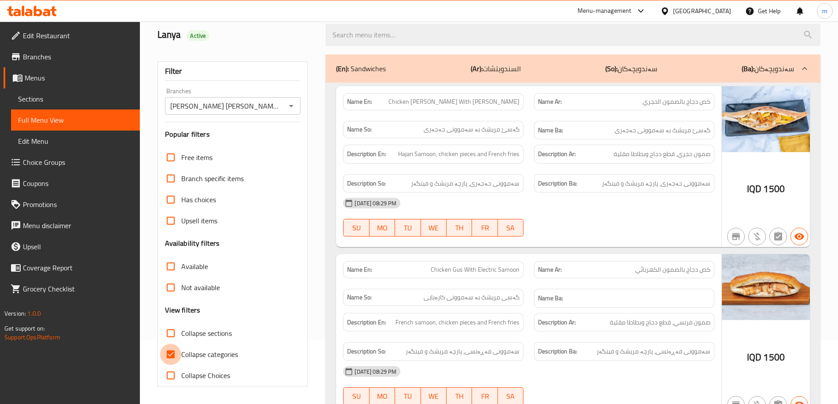
click at [169, 356] on input "Collapse categories" at bounding box center [170, 354] width 21 height 21
checkbox input "false"
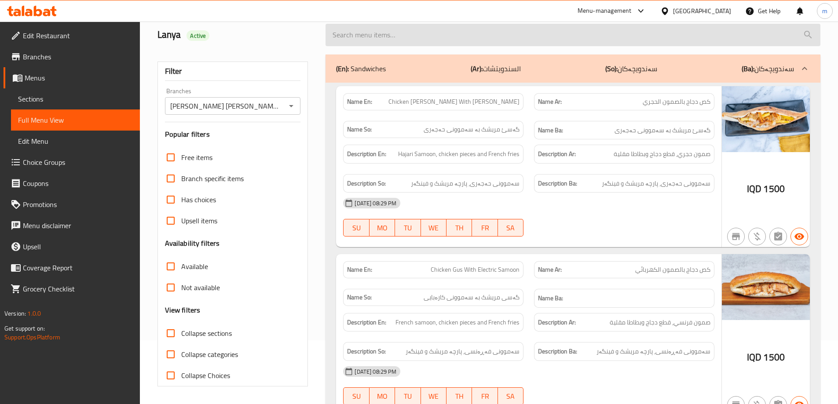
click at [571, 36] on input "search" at bounding box center [573, 35] width 495 height 22
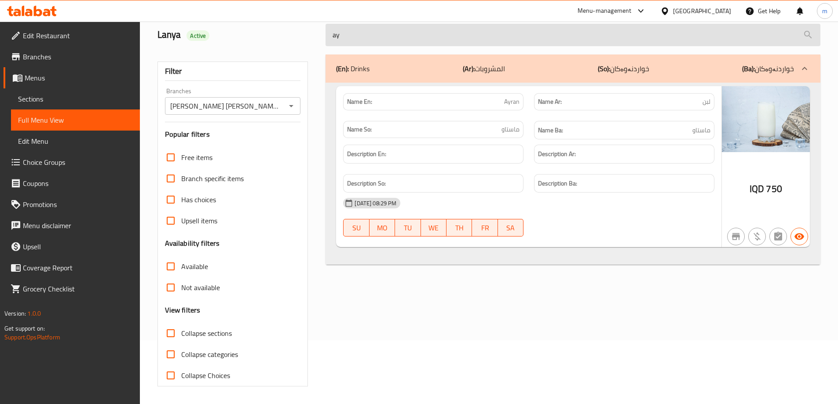
type input "ayr"
click at [556, 44] on input "ayr" at bounding box center [573, 35] width 495 height 22
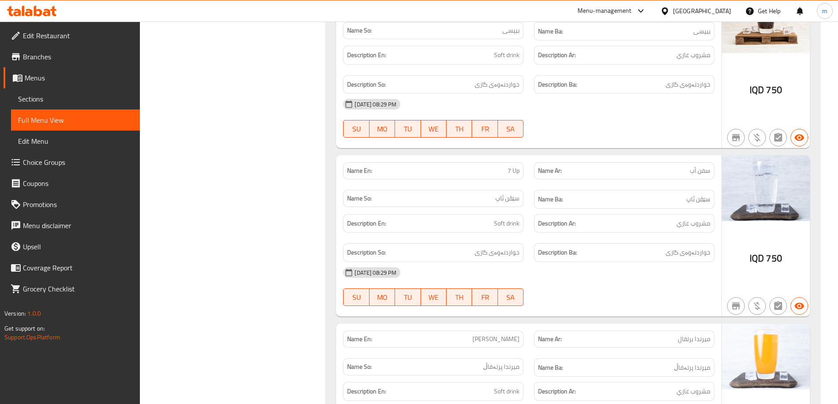
scroll to position [2434, 0]
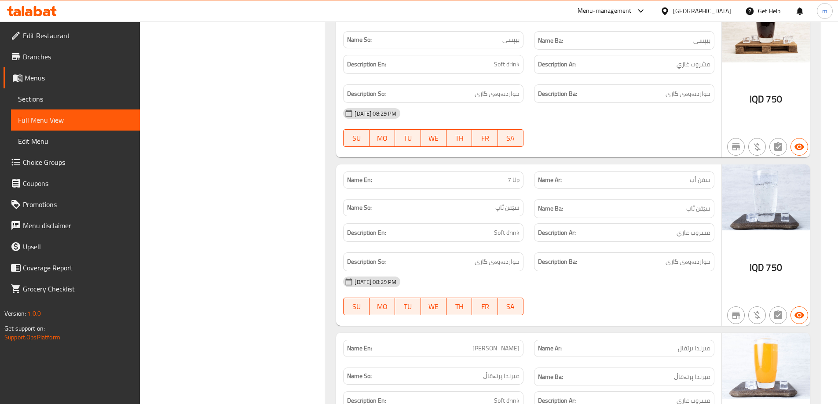
click at [51, 33] on span "Edit Restaurant" at bounding box center [78, 35] width 110 height 11
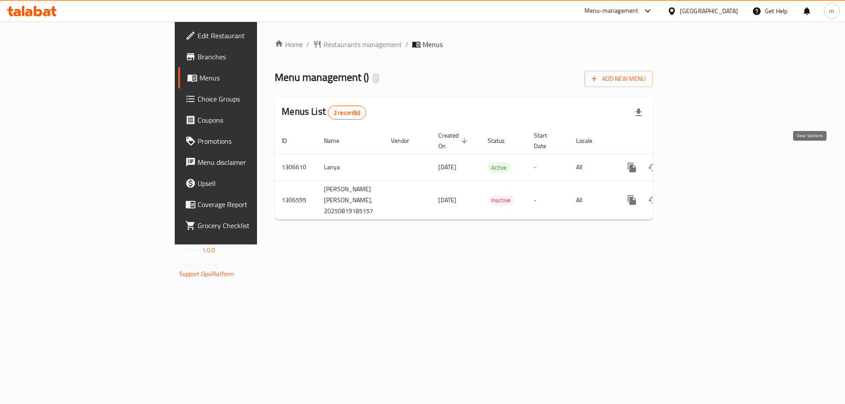
click at [700, 162] on icon "enhanced table" at bounding box center [695, 167] width 11 height 11
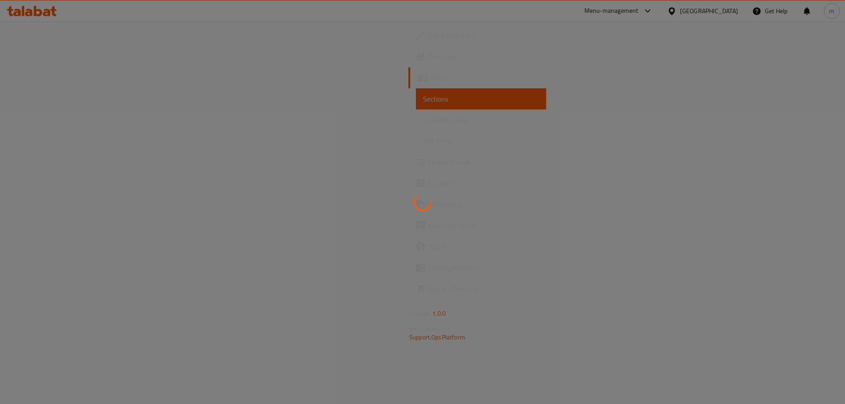
click at [62, 76] on div at bounding box center [422, 202] width 845 height 404
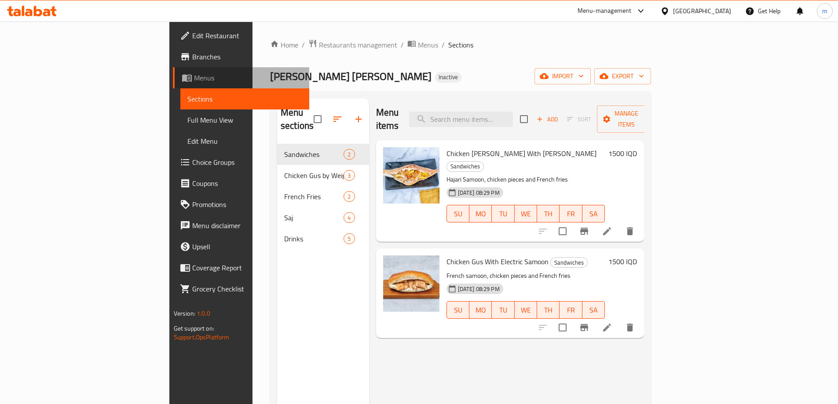
click at [194, 82] on span "Menus" at bounding box center [248, 78] width 108 height 11
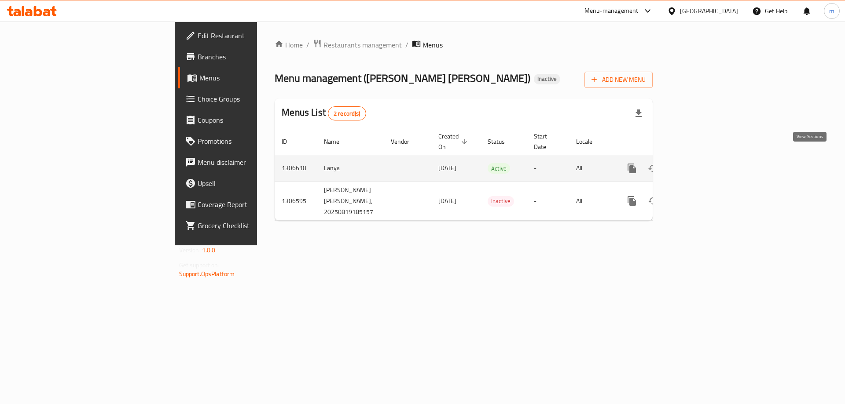
click at [699, 165] on icon "enhanced table" at bounding box center [695, 169] width 8 height 8
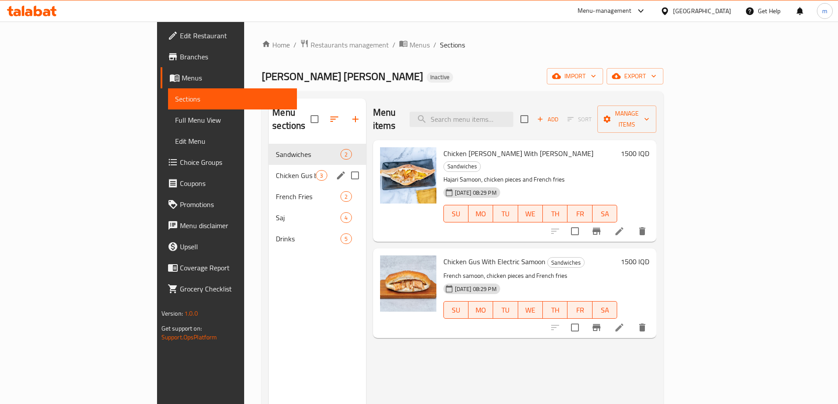
click at [269, 165] on div "Chicken [PERSON_NAME] by Weight 3" at bounding box center [317, 175] width 97 height 21
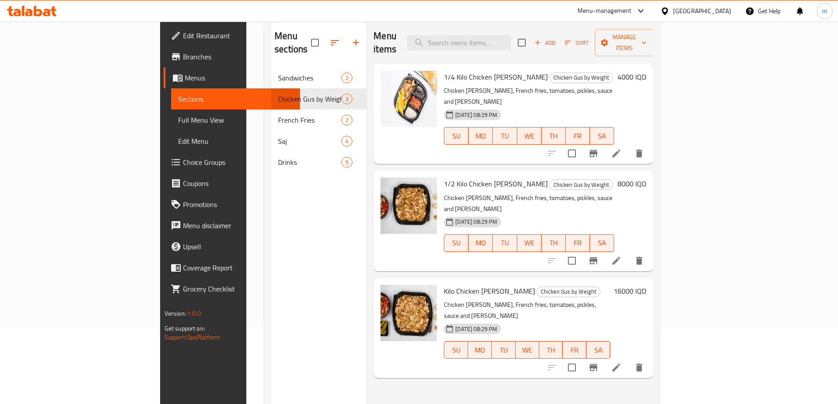
scroll to position [123, 0]
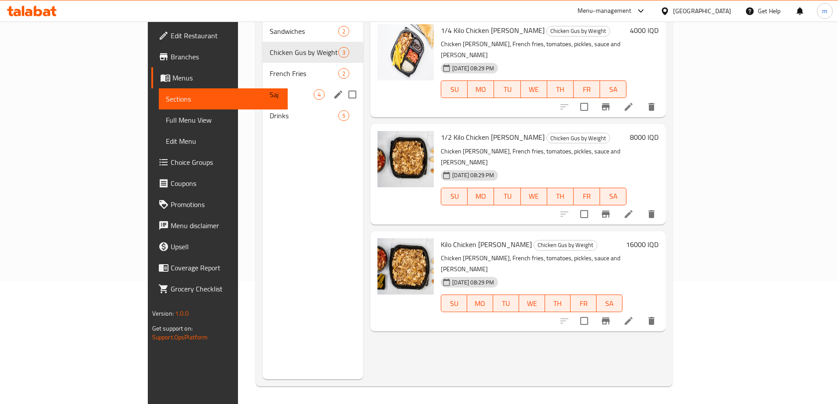
click at [270, 68] on span "French Fries" at bounding box center [304, 73] width 69 height 11
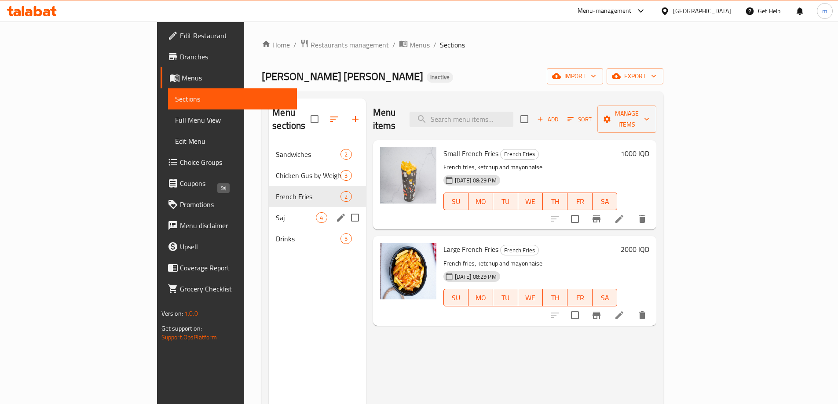
click at [276, 212] on span "Saj" at bounding box center [296, 217] width 40 height 11
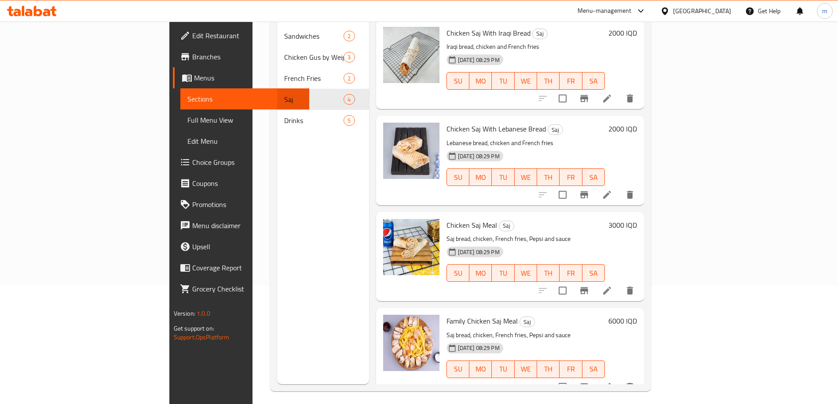
scroll to position [50, 0]
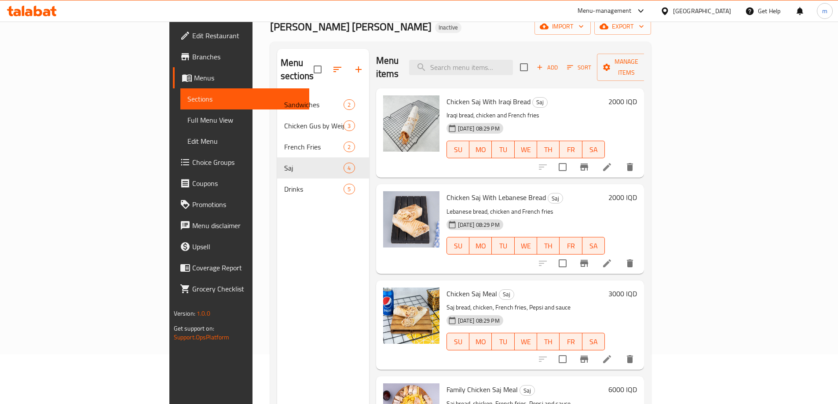
click at [277, 191] on div "Menu sections Sandwiches 2 Chicken [PERSON_NAME] by Weight 3 French Fries 2 Saj…" at bounding box center [323, 251] width 92 height 404
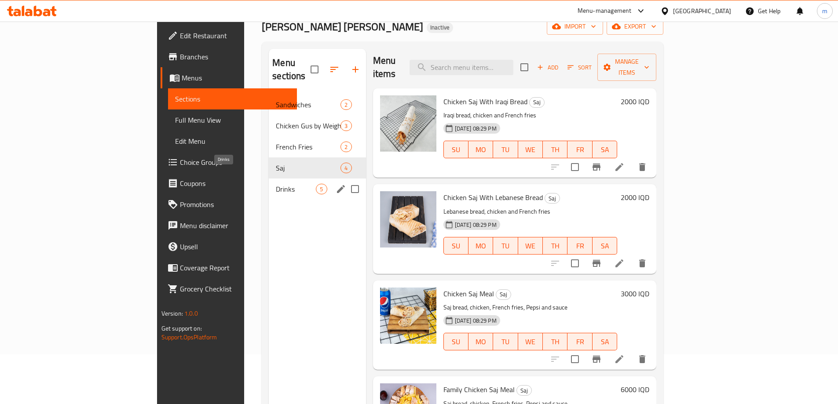
click at [276, 184] on span "Drinks" at bounding box center [296, 189] width 40 height 11
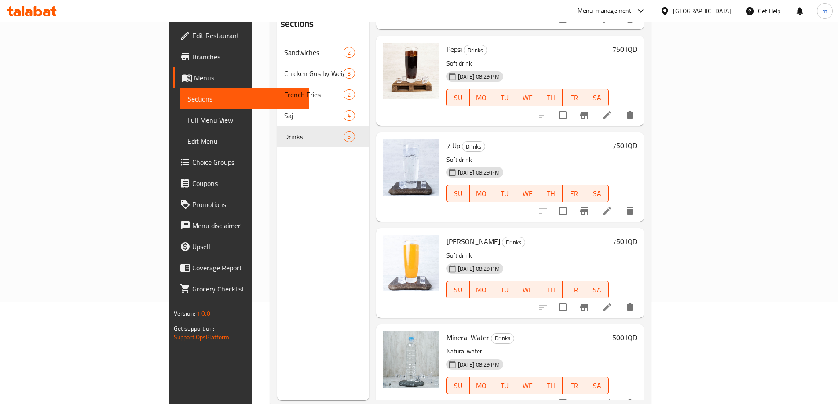
scroll to position [123, 0]
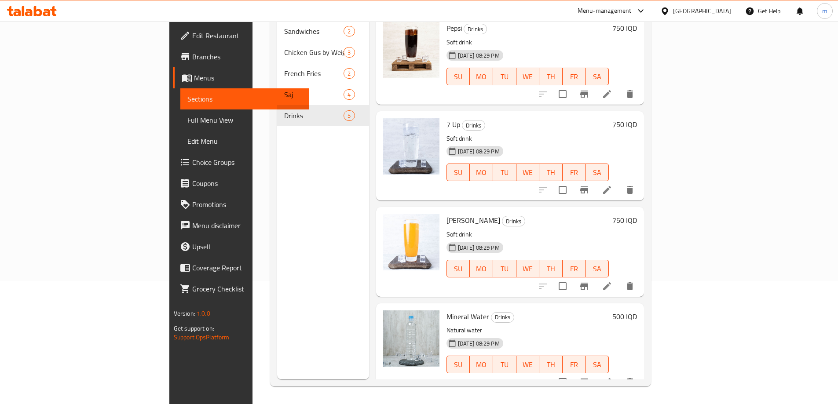
click at [22, 15] on icon at bounding box center [32, 11] width 50 height 11
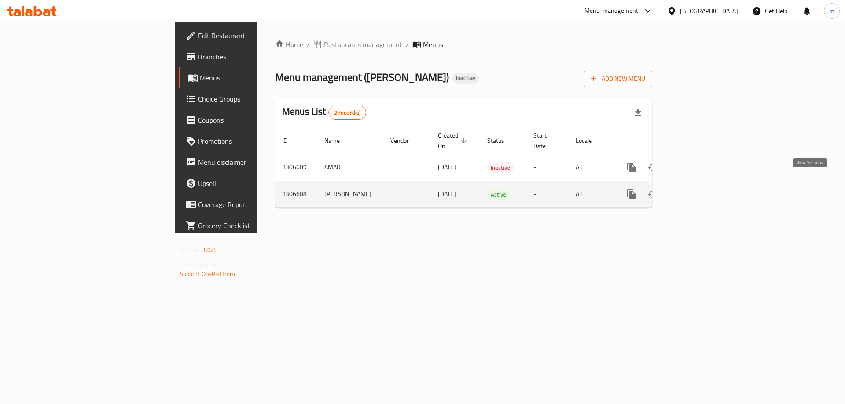
click at [700, 189] on icon "enhanced table" at bounding box center [694, 194] width 11 height 11
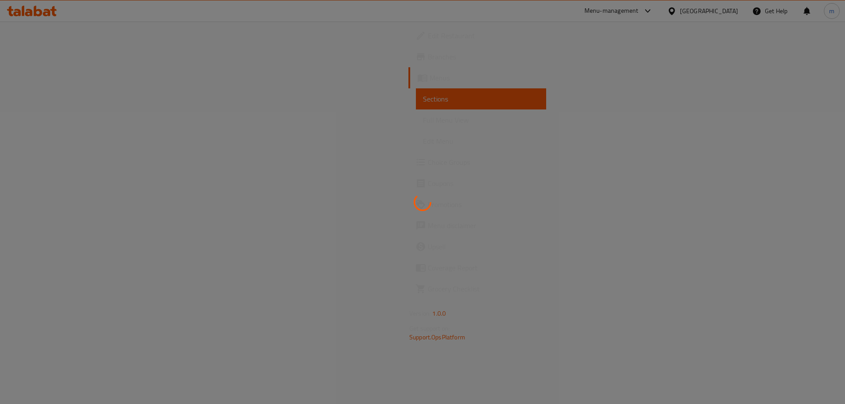
click at [39, 80] on div at bounding box center [422, 202] width 845 height 404
click at [429, 80] on span "Menus" at bounding box center [484, 78] width 110 height 11
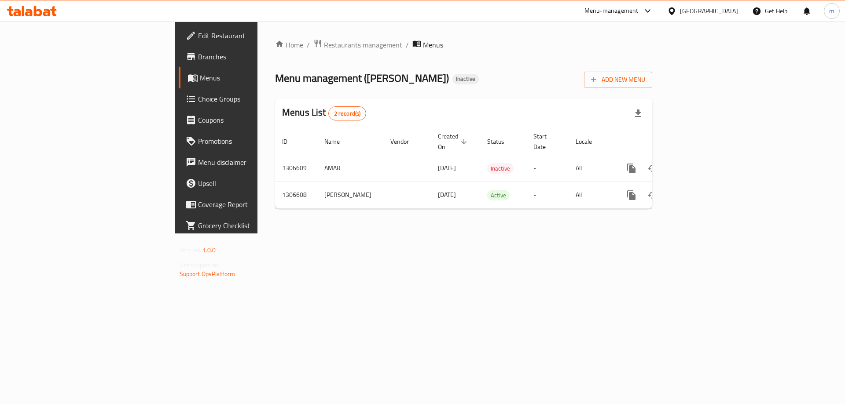
click at [200, 80] on span "Menus" at bounding box center [255, 78] width 110 height 11
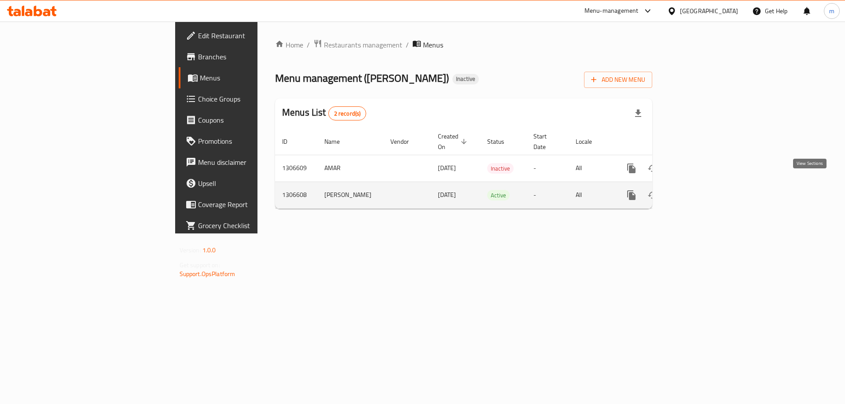
click at [700, 190] on icon "enhanced table" at bounding box center [694, 195] width 11 height 11
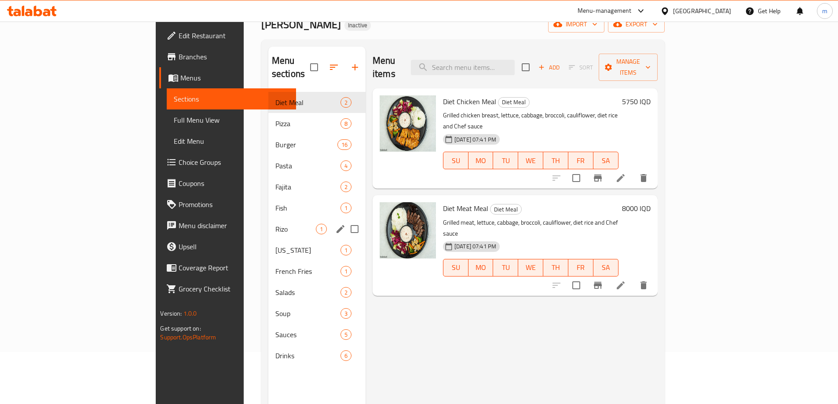
scroll to position [73, 0]
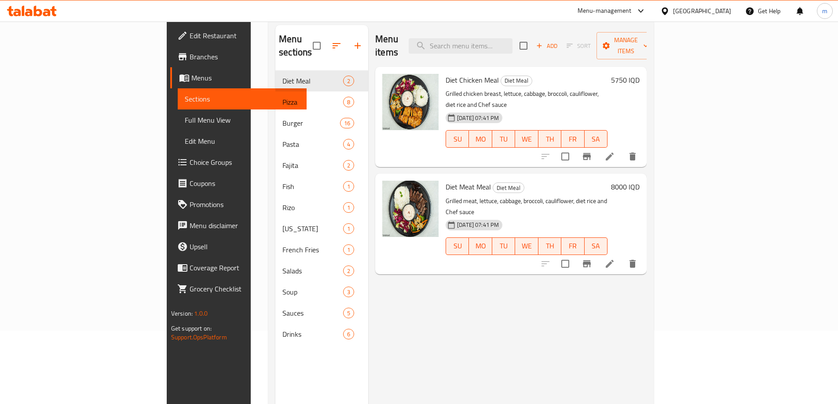
click at [185, 125] on span "Full Menu View" at bounding box center [242, 120] width 115 height 11
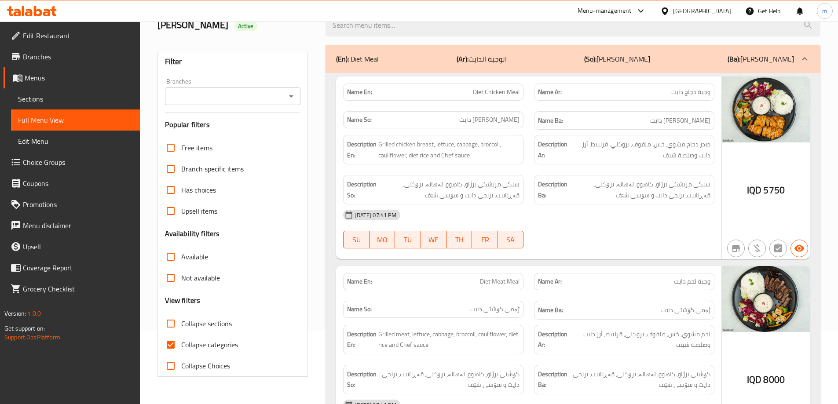
click at [292, 95] on icon "Open" at bounding box center [291, 96] width 11 height 11
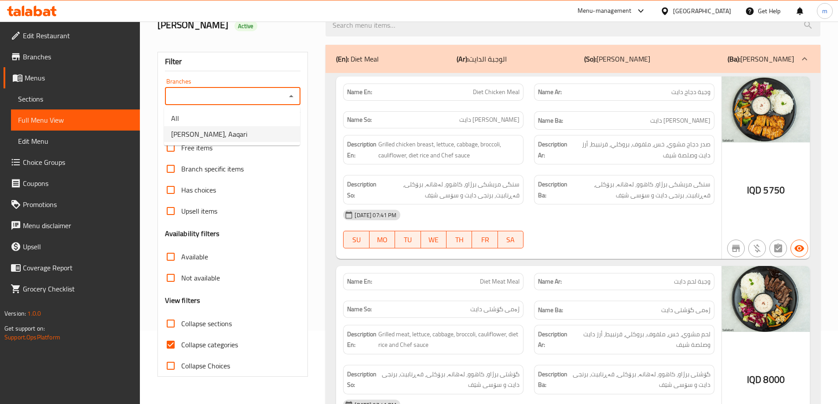
click at [251, 140] on li "[PERSON_NAME], Aaqari" at bounding box center [232, 134] width 136 height 16
type input "[PERSON_NAME], Aaqari"
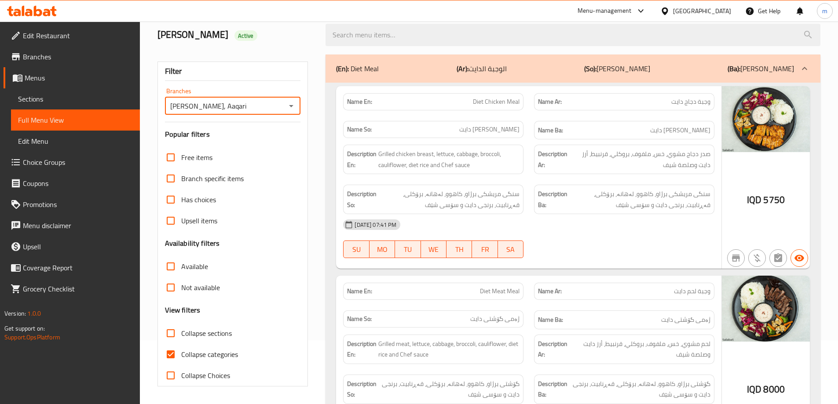
scroll to position [73, 0]
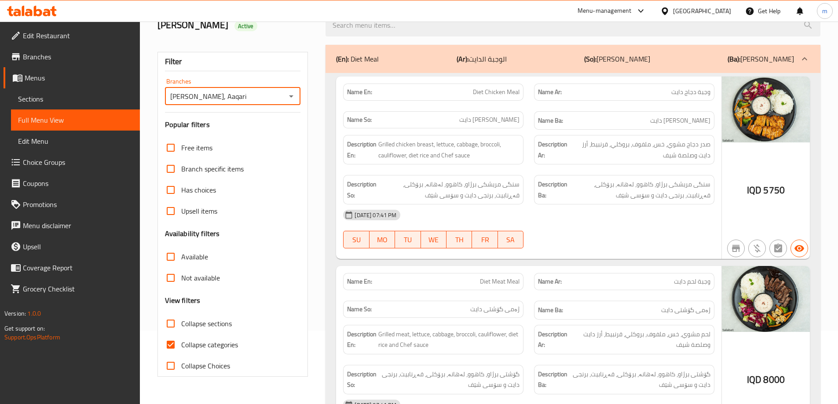
click at [172, 344] on input "Collapse categories" at bounding box center [170, 344] width 21 height 21
checkbox input "false"
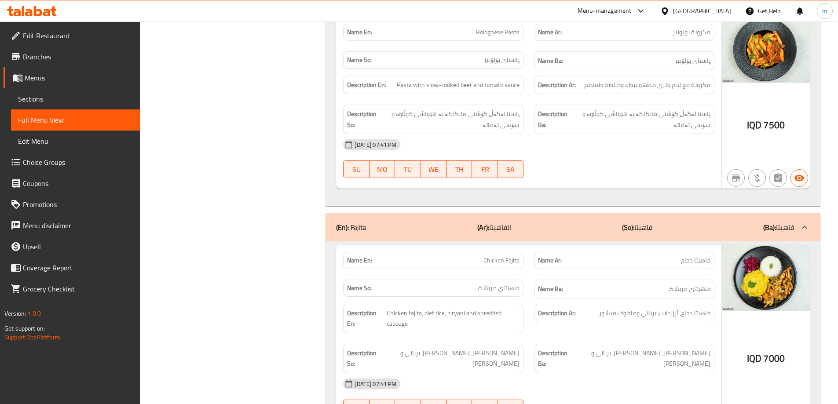
scroll to position [5572, 0]
